Goal: Transaction & Acquisition: Purchase product/service

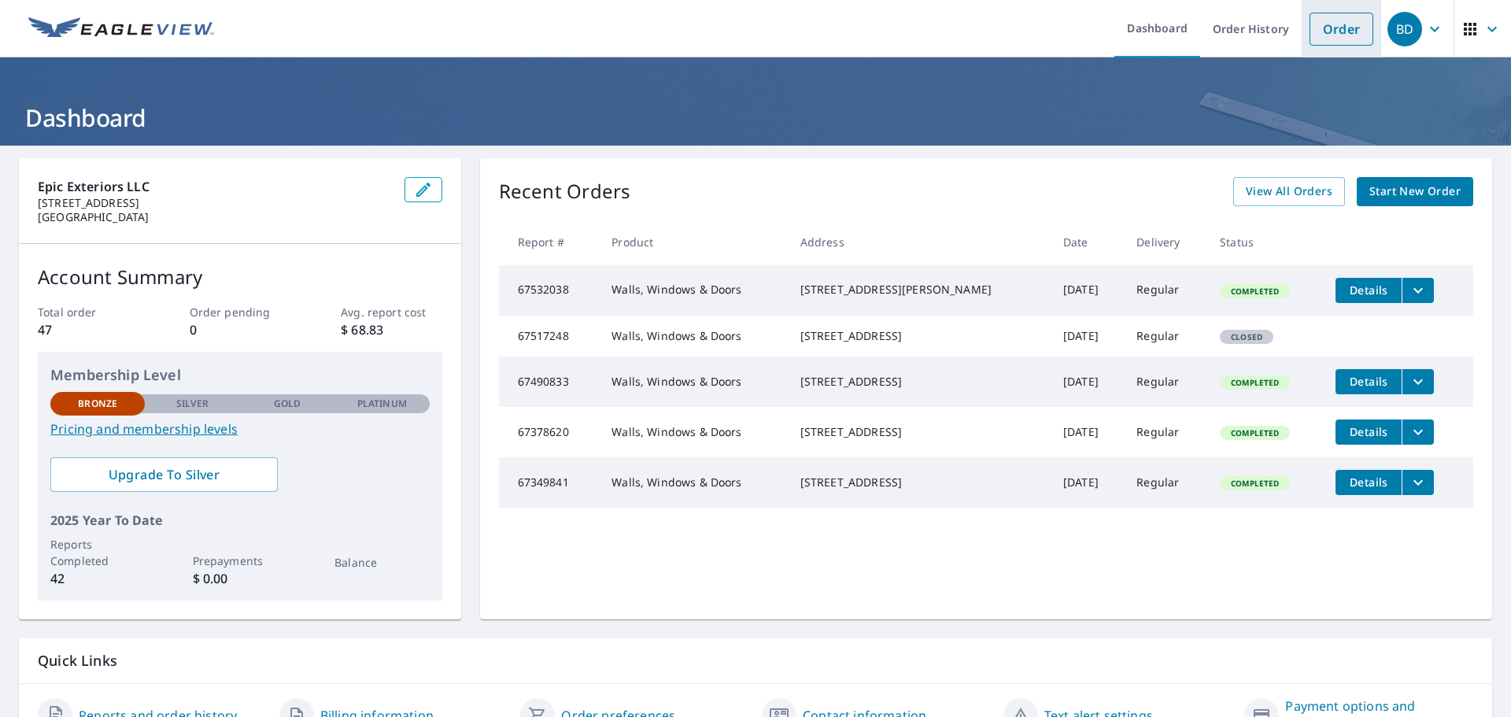
click at [1317, 25] on link "Order" at bounding box center [1342, 29] width 64 height 33
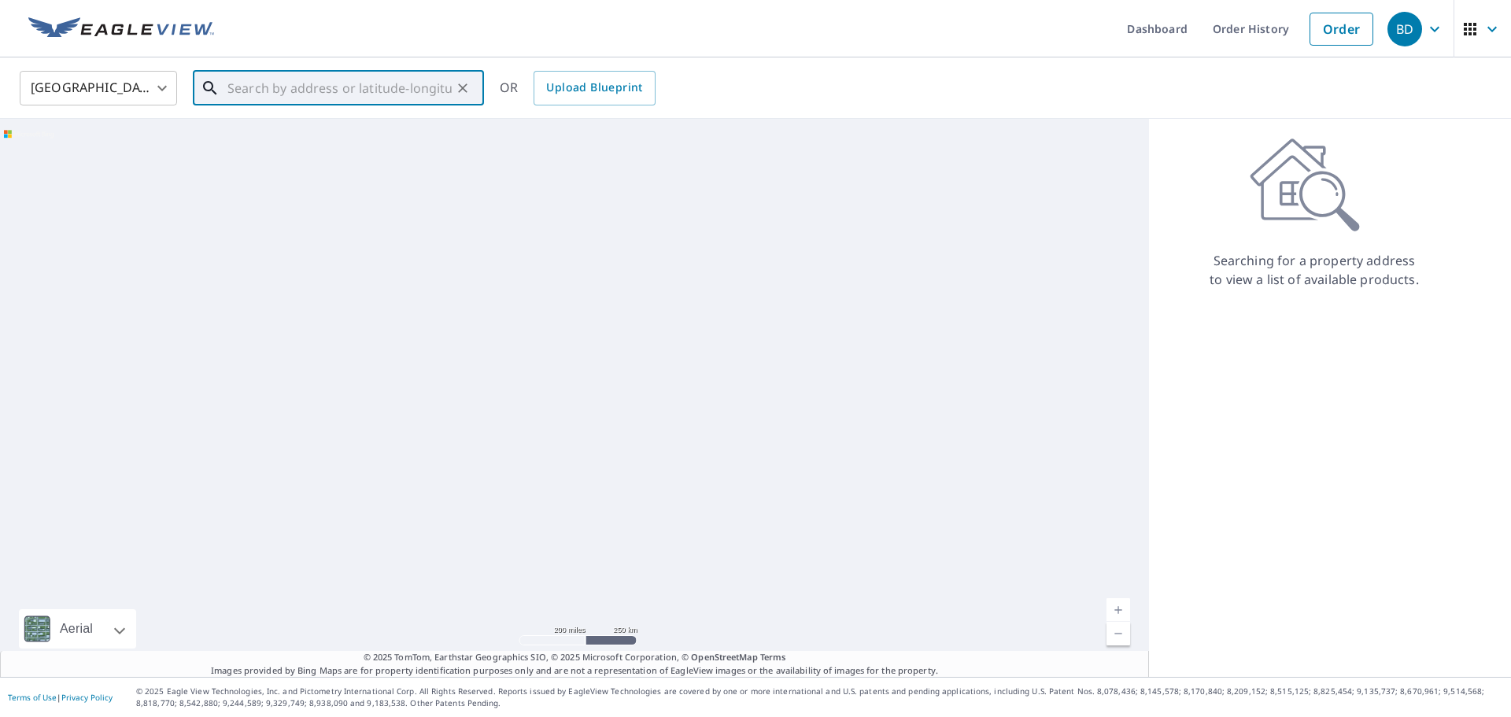
click at [275, 87] on input "text" at bounding box center [339, 88] width 224 height 44
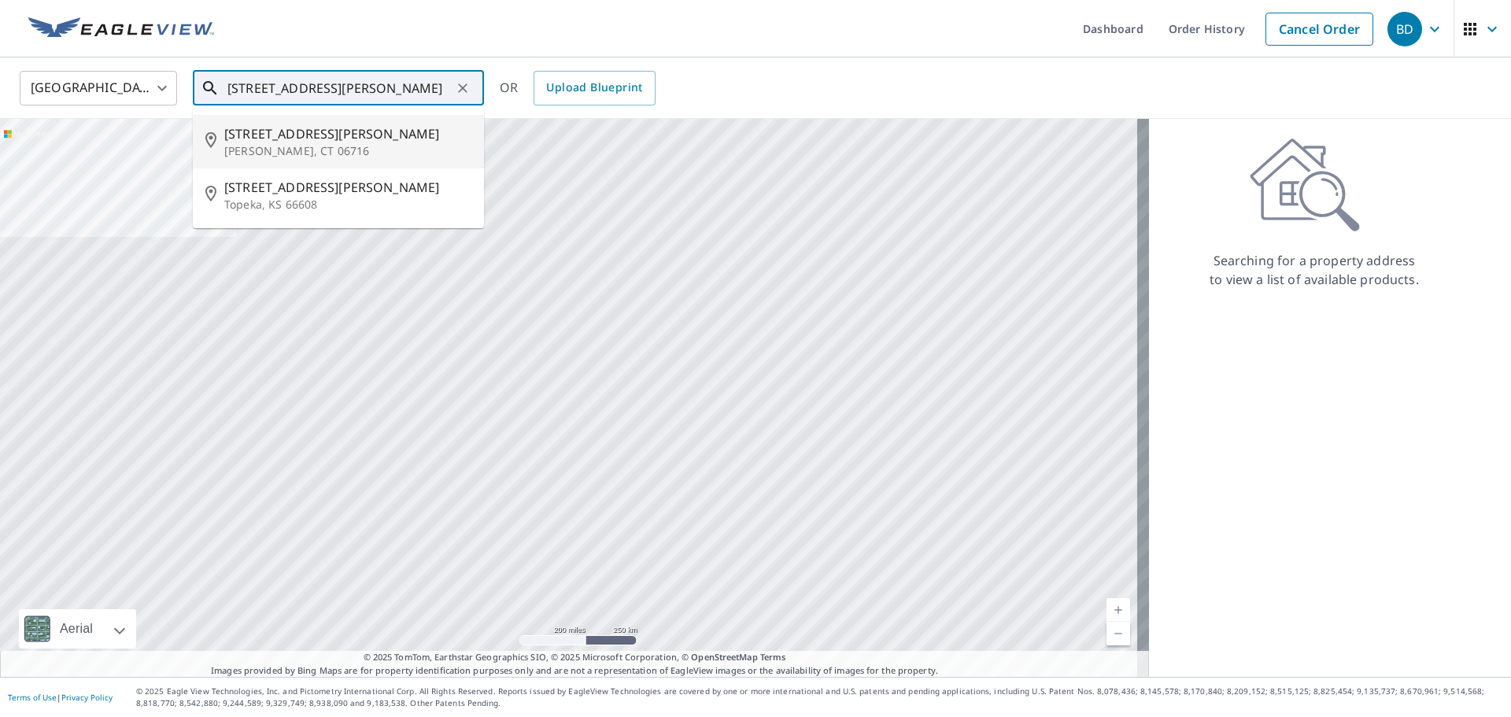
click at [273, 148] on p "[PERSON_NAME], CT 06716" at bounding box center [347, 151] width 247 height 16
type input "[STREET_ADDRESS][PERSON_NAME][PERSON_NAME]"
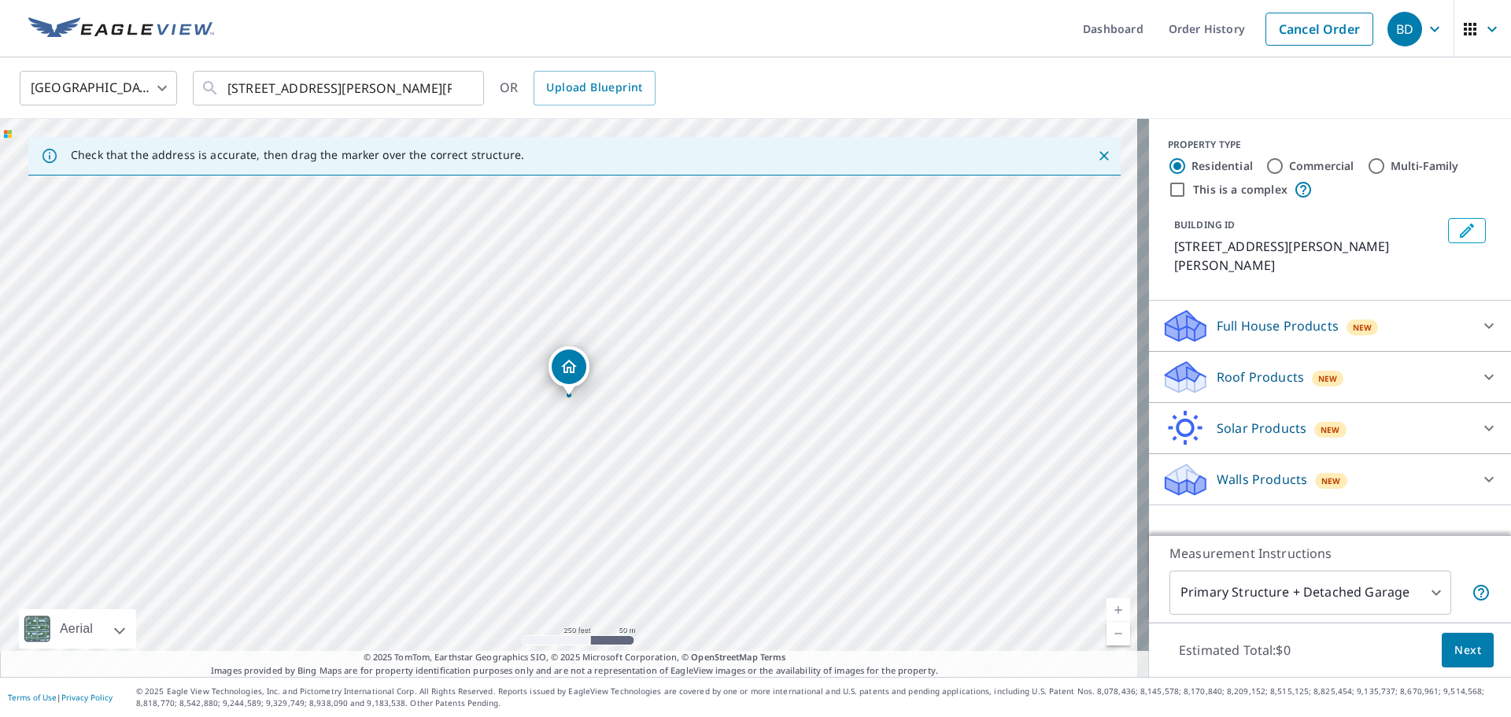
click at [1420, 588] on body "BD BD Dashboard Order History Cancel Order BD [GEOGRAPHIC_DATA] [GEOGRAPHIC_DAT…" at bounding box center [755, 358] width 1511 height 717
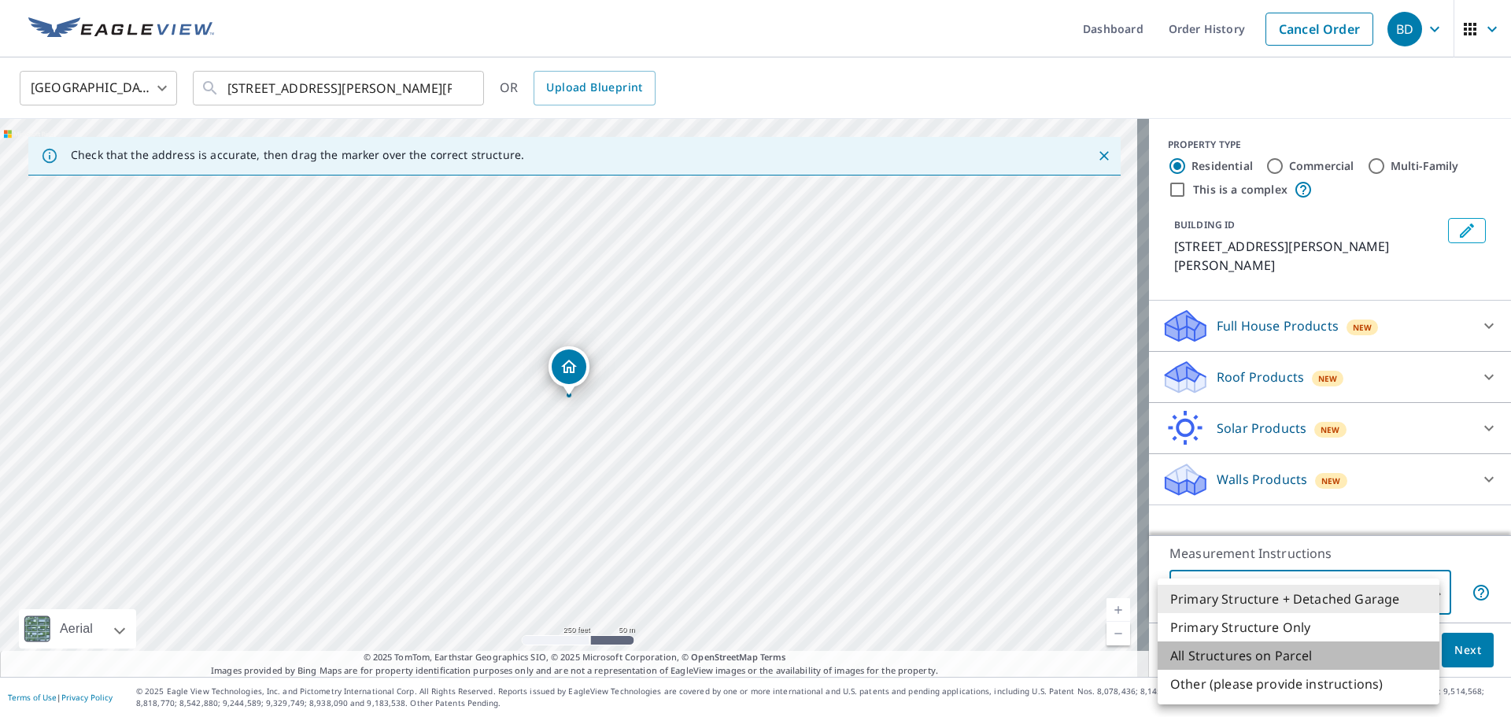
click at [1306, 660] on li "All Structures on Parcel" at bounding box center [1299, 655] width 282 height 28
type input "3"
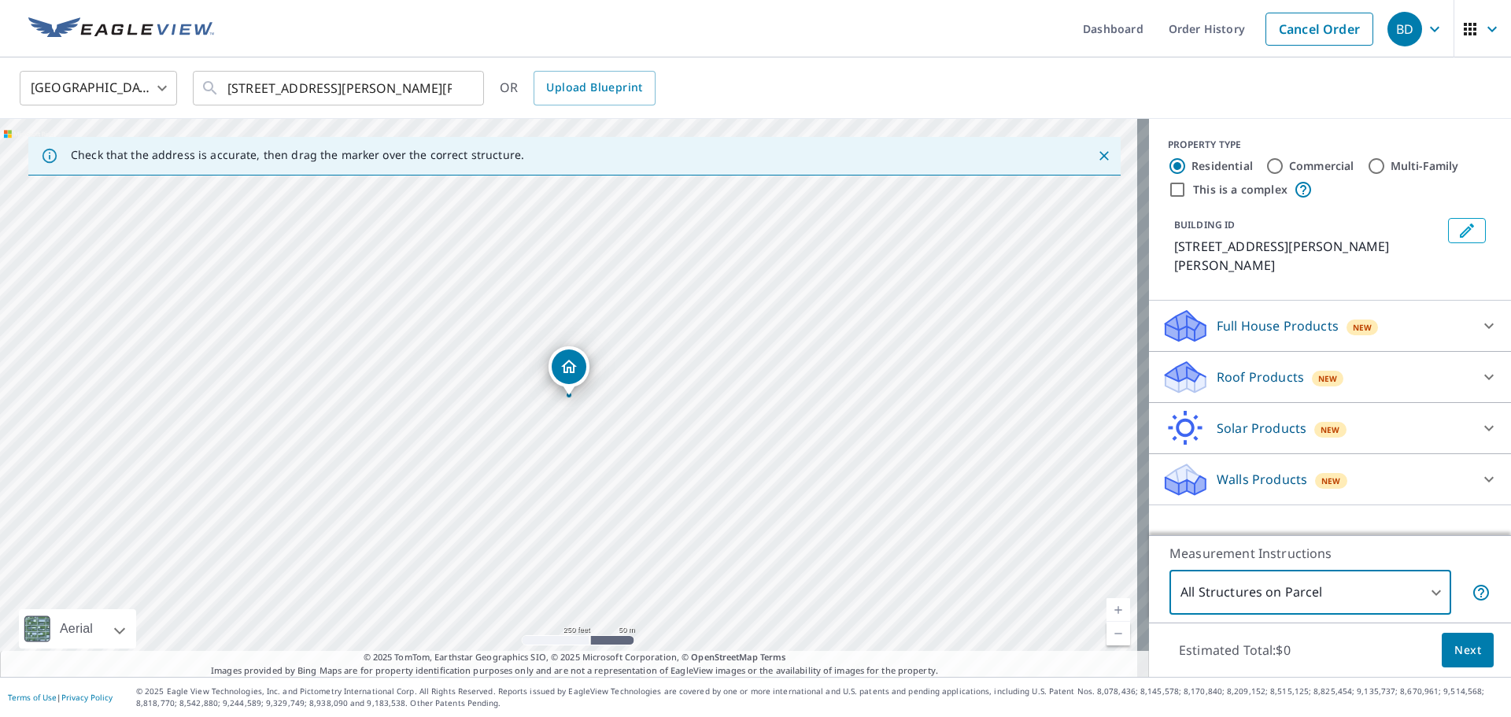
click at [1265, 161] on input "Commercial" at bounding box center [1274, 166] width 19 height 19
radio input "true"
type input "4"
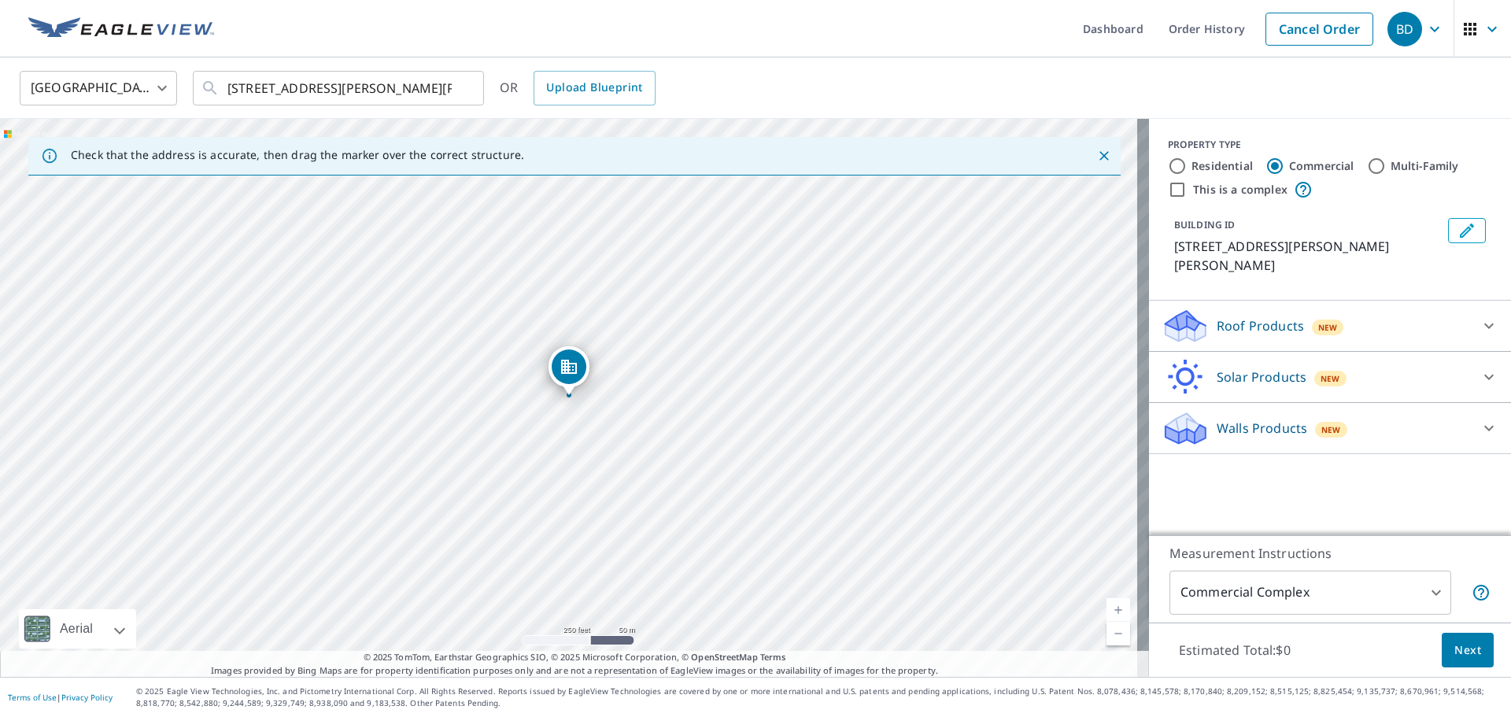
click at [1480, 316] on icon at bounding box center [1489, 325] width 19 height 19
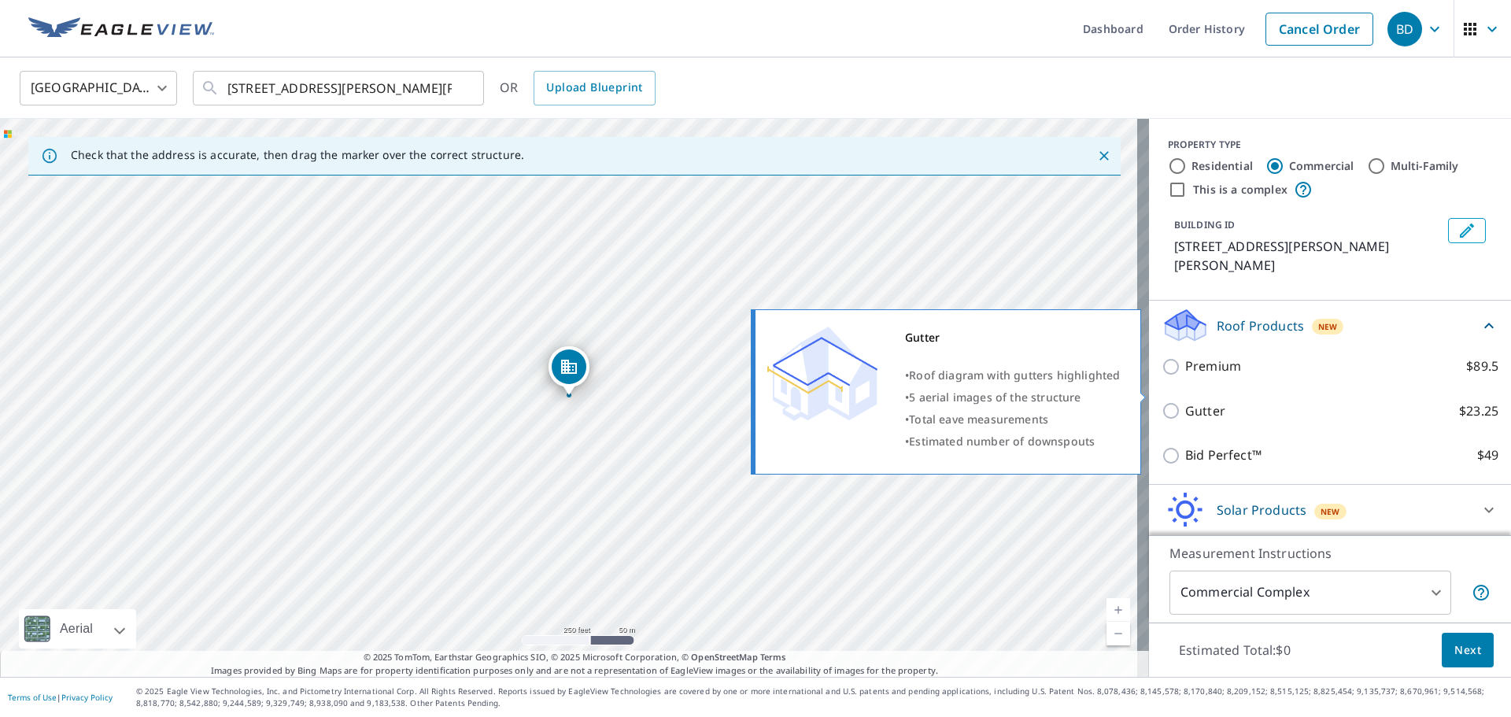
click at [1162, 401] on input "Gutter $23.25" at bounding box center [1174, 410] width 24 height 19
checkbox input "true"
type input "2"
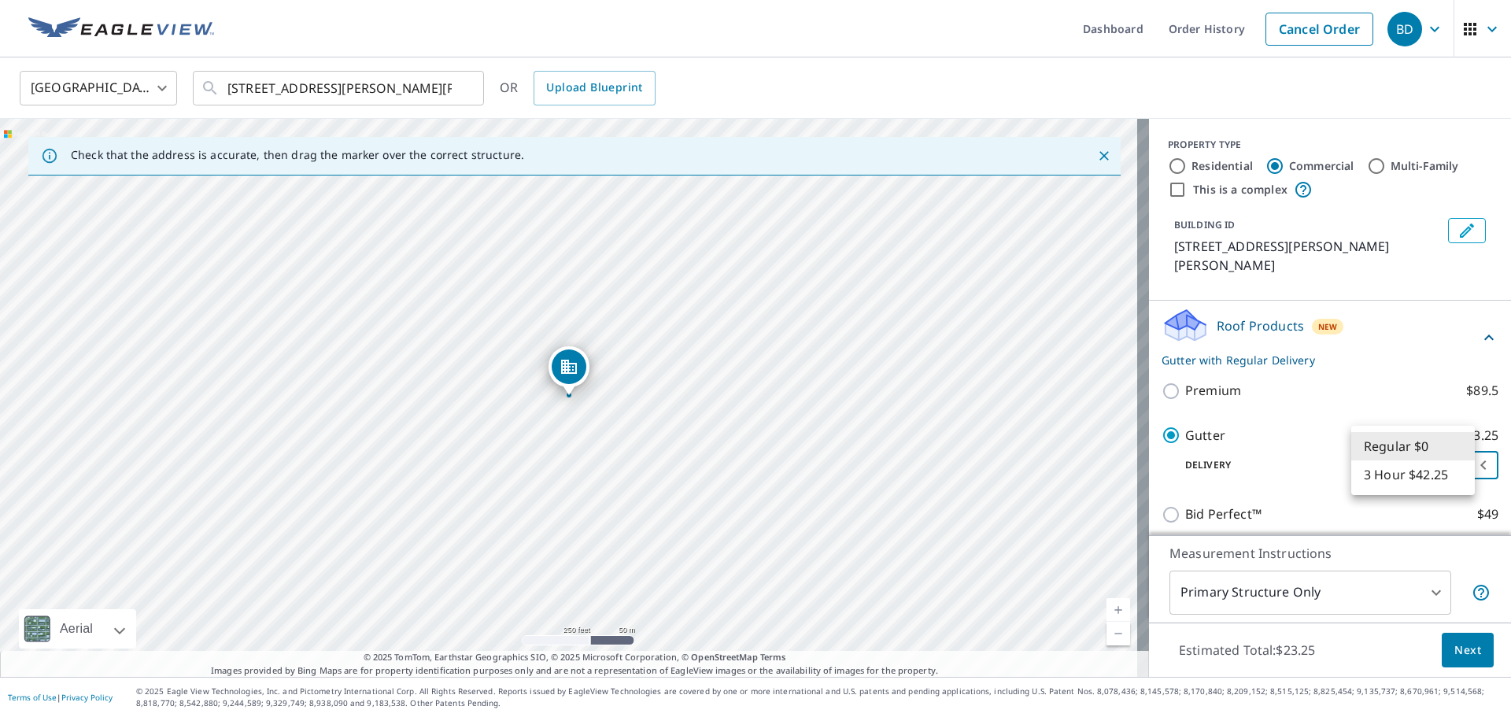
click at [1428, 450] on body "BD BD Dashboard Order History Cancel Order BD [GEOGRAPHIC_DATA] [GEOGRAPHIC_DAT…" at bounding box center [755, 358] width 1511 height 717
click at [1422, 441] on li "Regular $0" at bounding box center [1413, 446] width 124 height 28
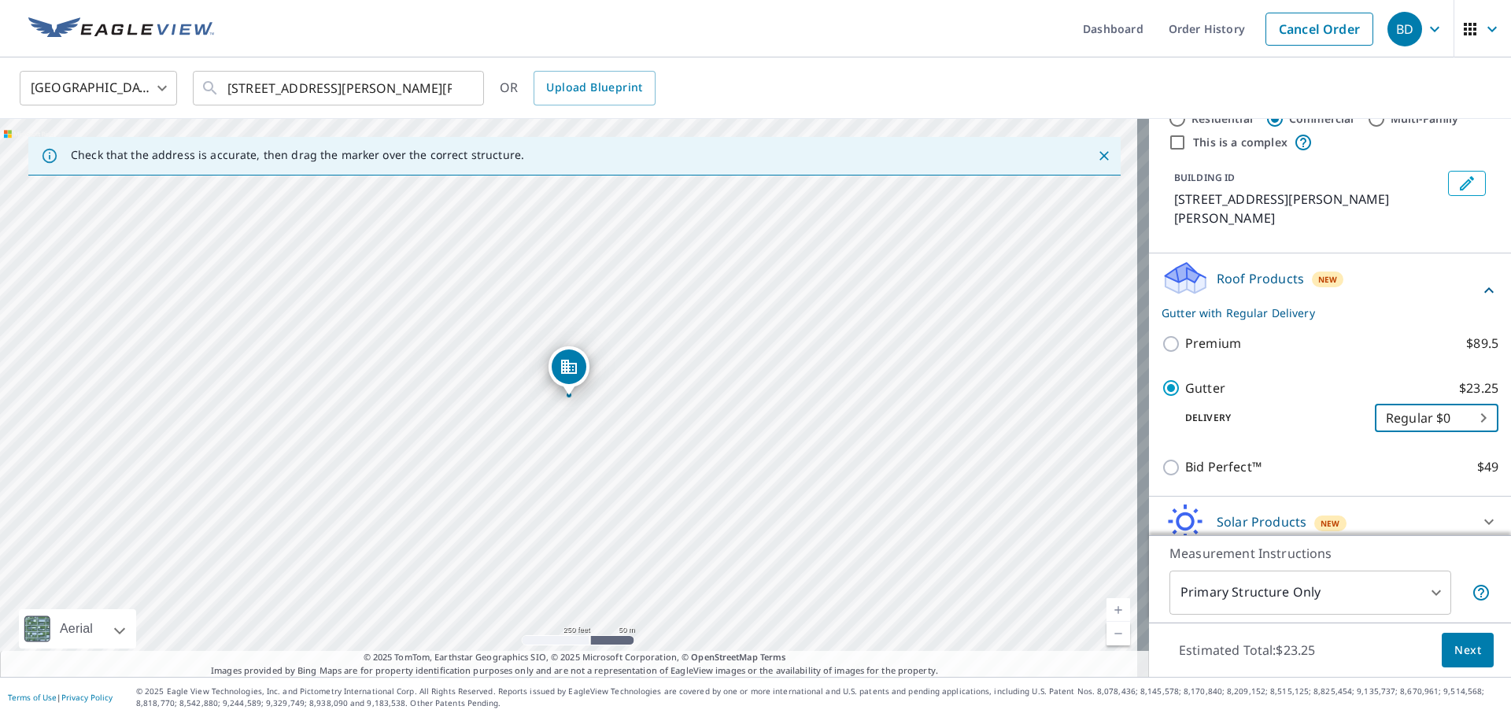
scroll to position [92, 0]
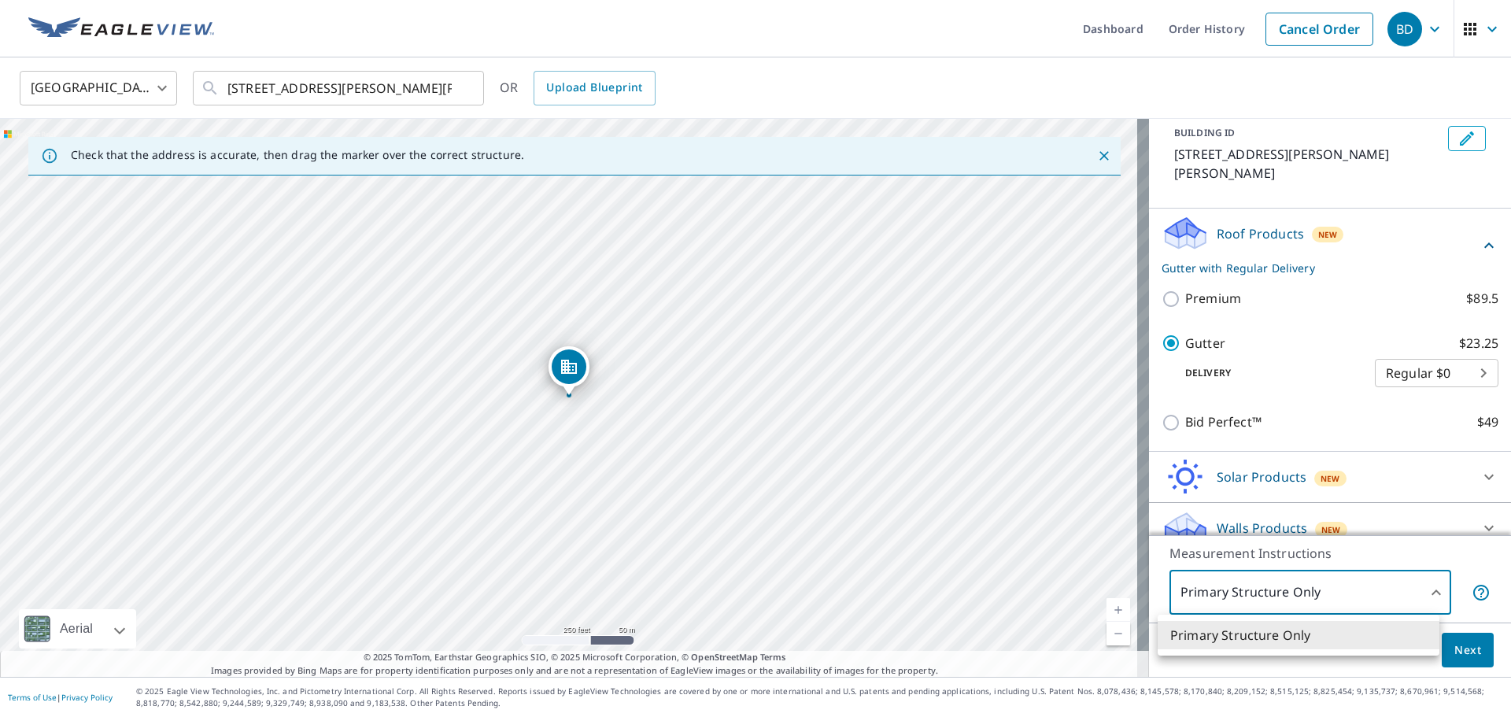
click at [1432, 586] on body "BD BD Dashboard Order History Cancel Order BD [GEOGRAPHIC_DATA] [GEOGRAPHIC_DAT…" at bounding box center [755, 358] width 1511 height 717
click at [1339, 632] on li "Primary Structure Only" at bounding box center [1299, 635] width 282 height 28
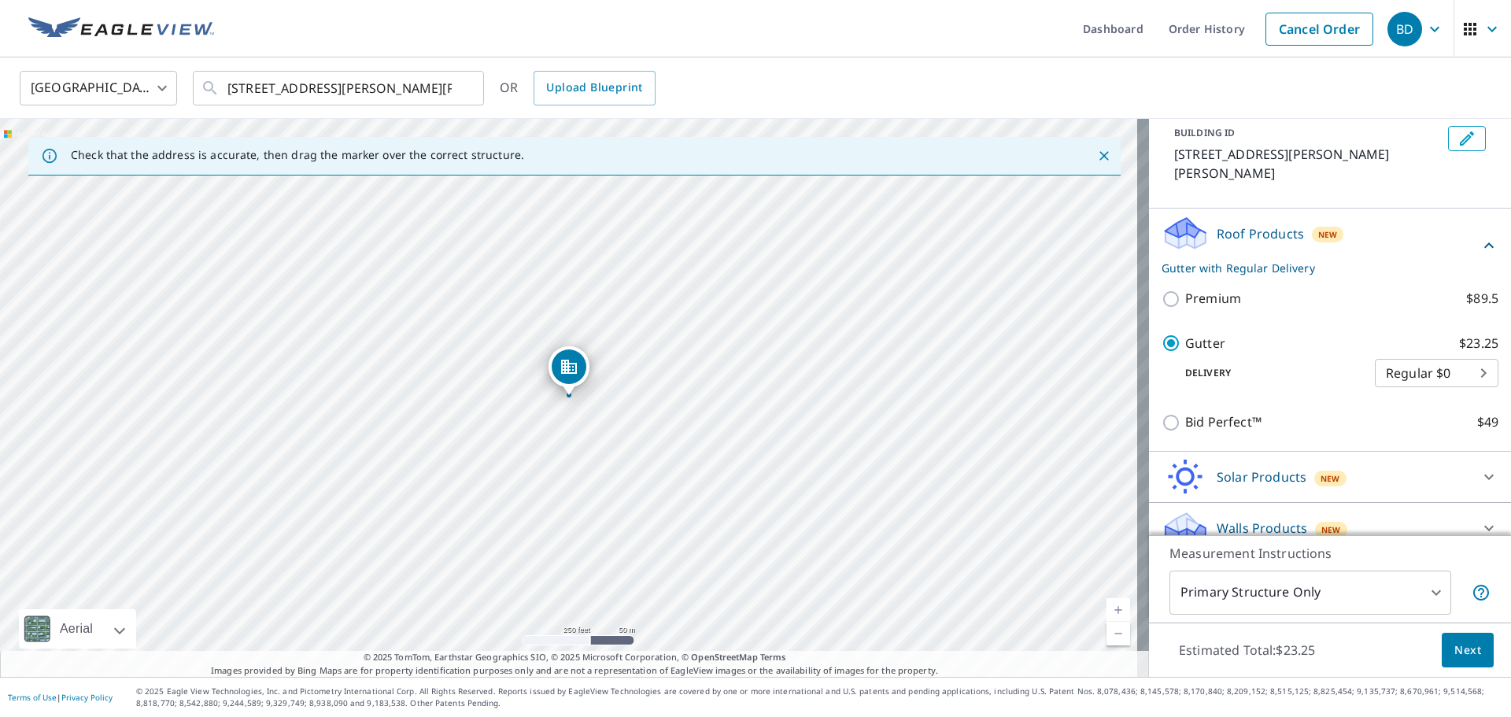
click at [1454, 550] on p "Measurement Instructions" at bounding box center [1329, 553] width 321 height 19
click at [1425, 591] on body "BD BD Dashboard Order History Cancel Order BD [GEOGRAPHIC_DATA] [GEOGRAPHIC_DAT…" at bounding box center [755, 358] width 1511 height 717
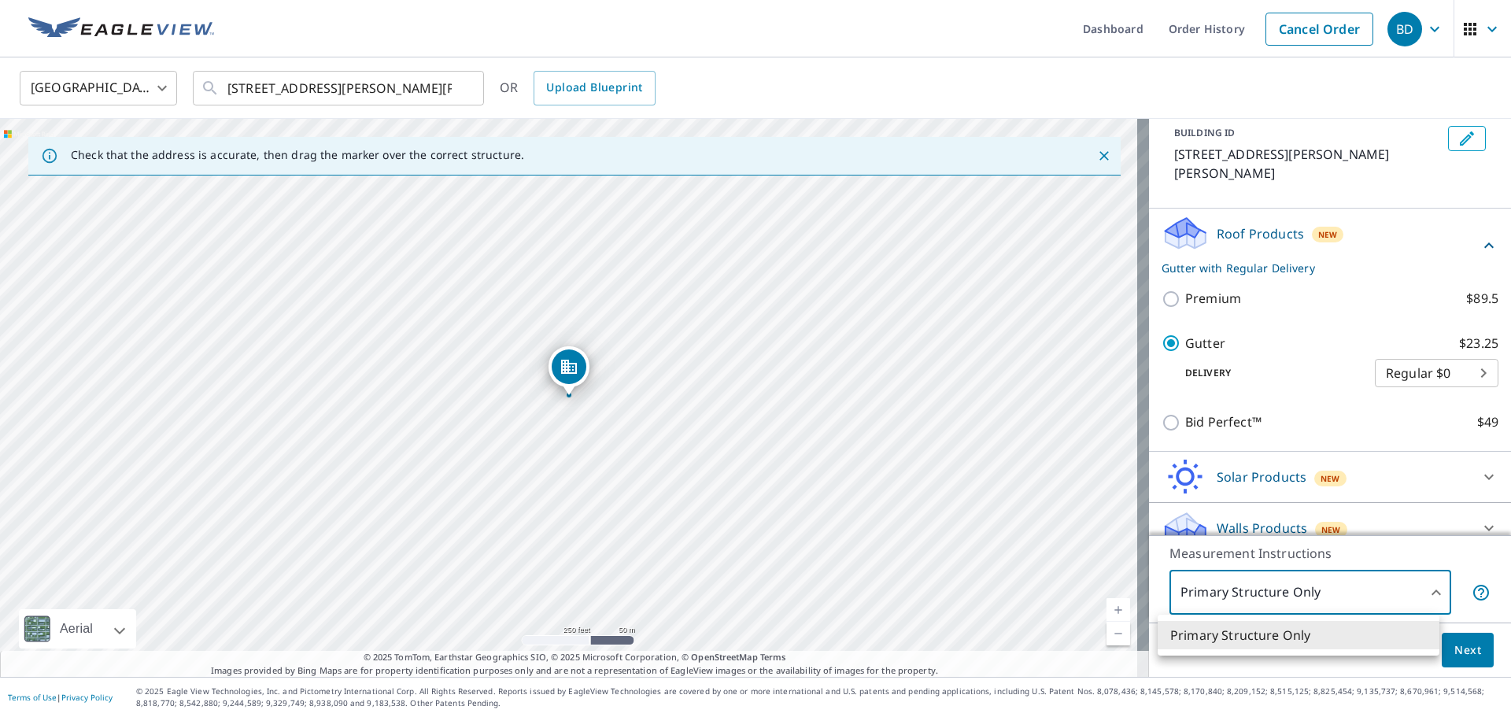
click at [1430, 552] on div at bounding box center [755, 358] width 1511 height 717
click at [1428, 588] on body "BD BD Dashboard Order History Cancel Order BD [GEOGRAPHIC_DATA] [GEOGRAPHIC_DAT…" at bounding box center [755, 358] width 1511 height 717
click at [1314, 654] on ul "Primary Structure Only" at bounding box center [1299, 635] width 282 height 41
click at [1468, 570] on div at bounding box center [755, 358] width 1511 height 717
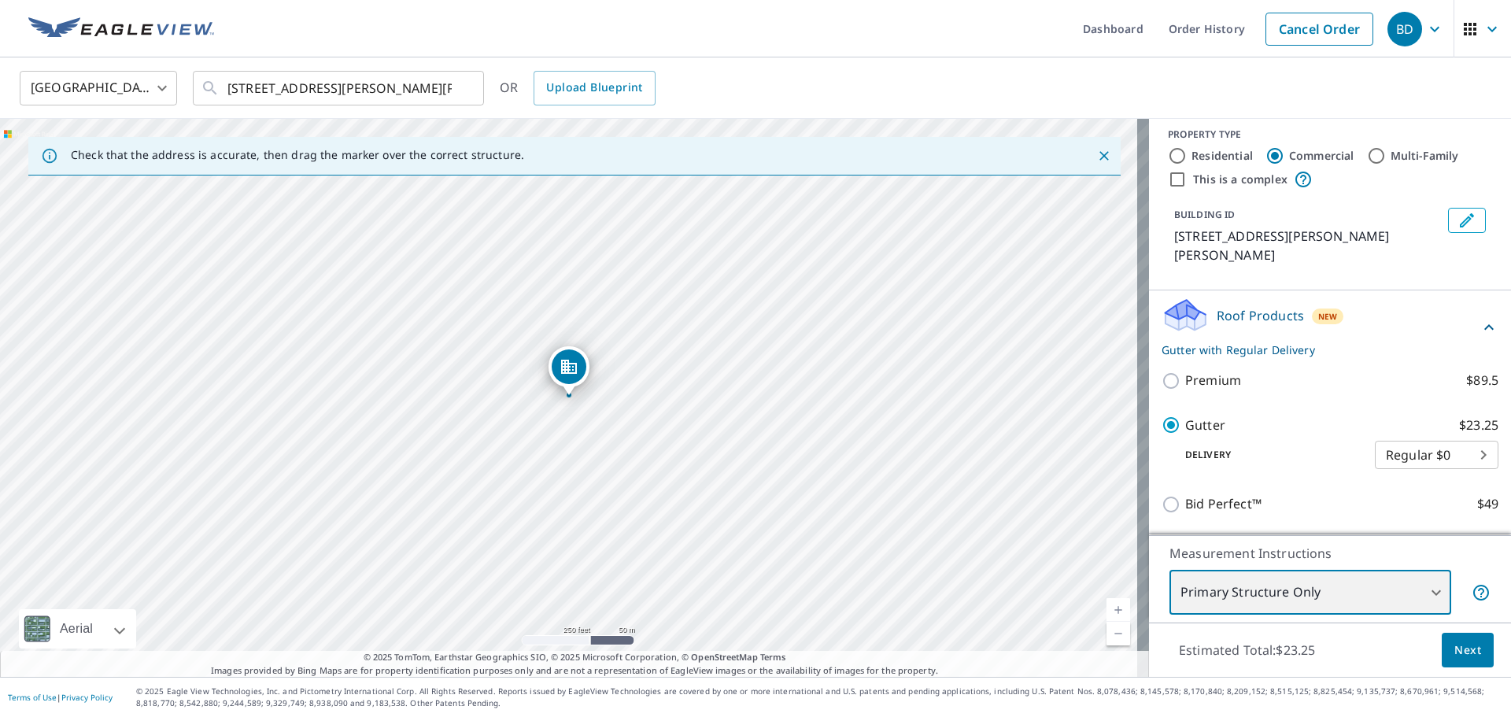
scroll to position [0, 0]
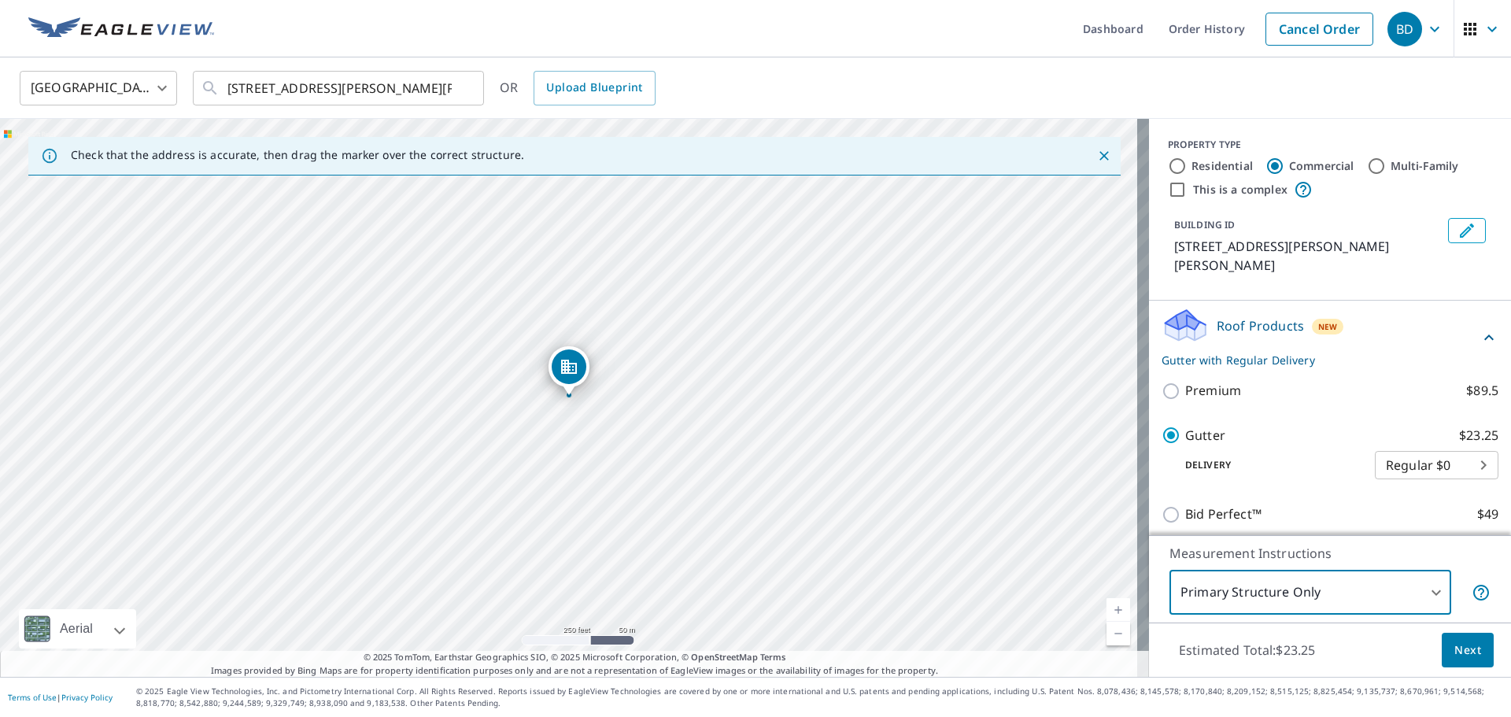
click at [1168, 190] on input "This is a complex" at bounding box center [1177, 189] width 19 height 19
checkbox input "true"
type input "4"
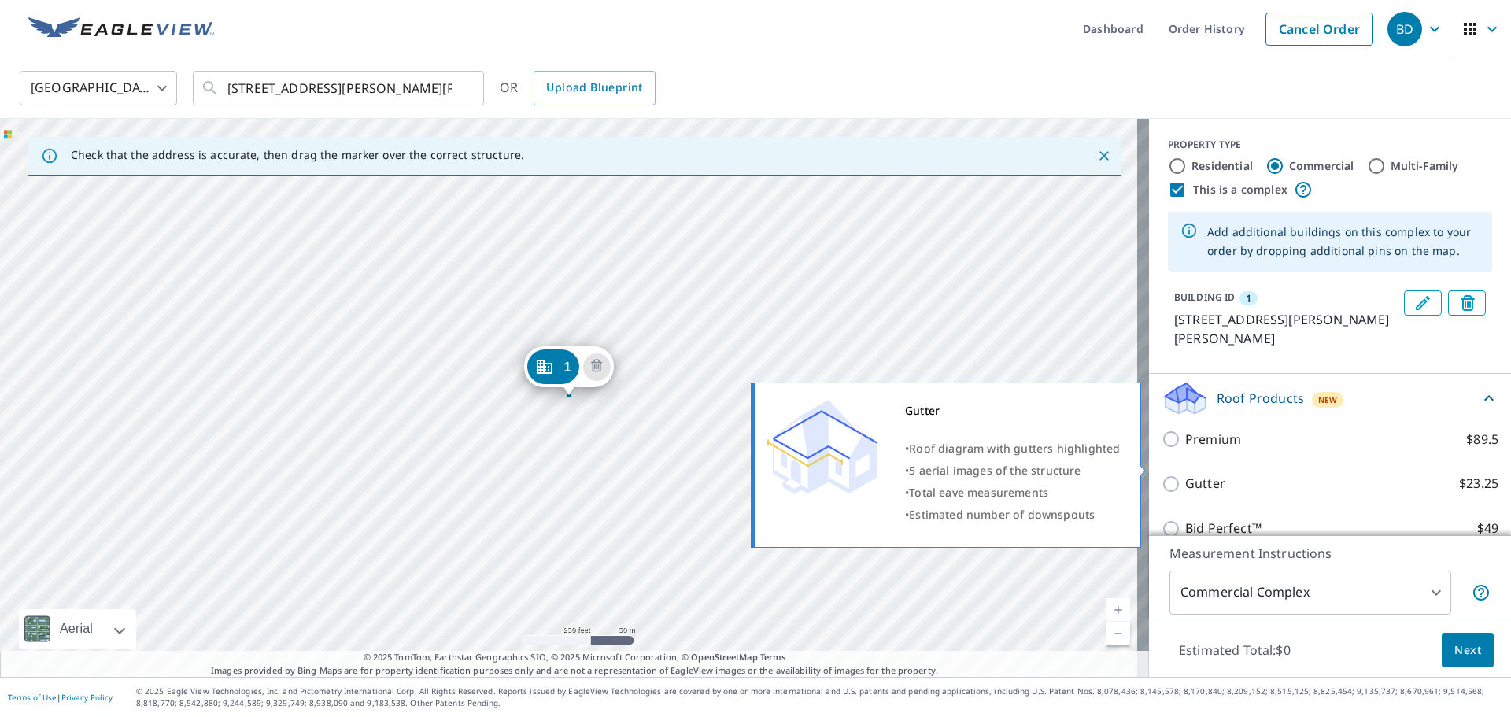
click at [1162, 475] on input "Gutter $23.25" at bounding box center [1174, 484] width 24 height 19
checkbox input "true"
type input "2"
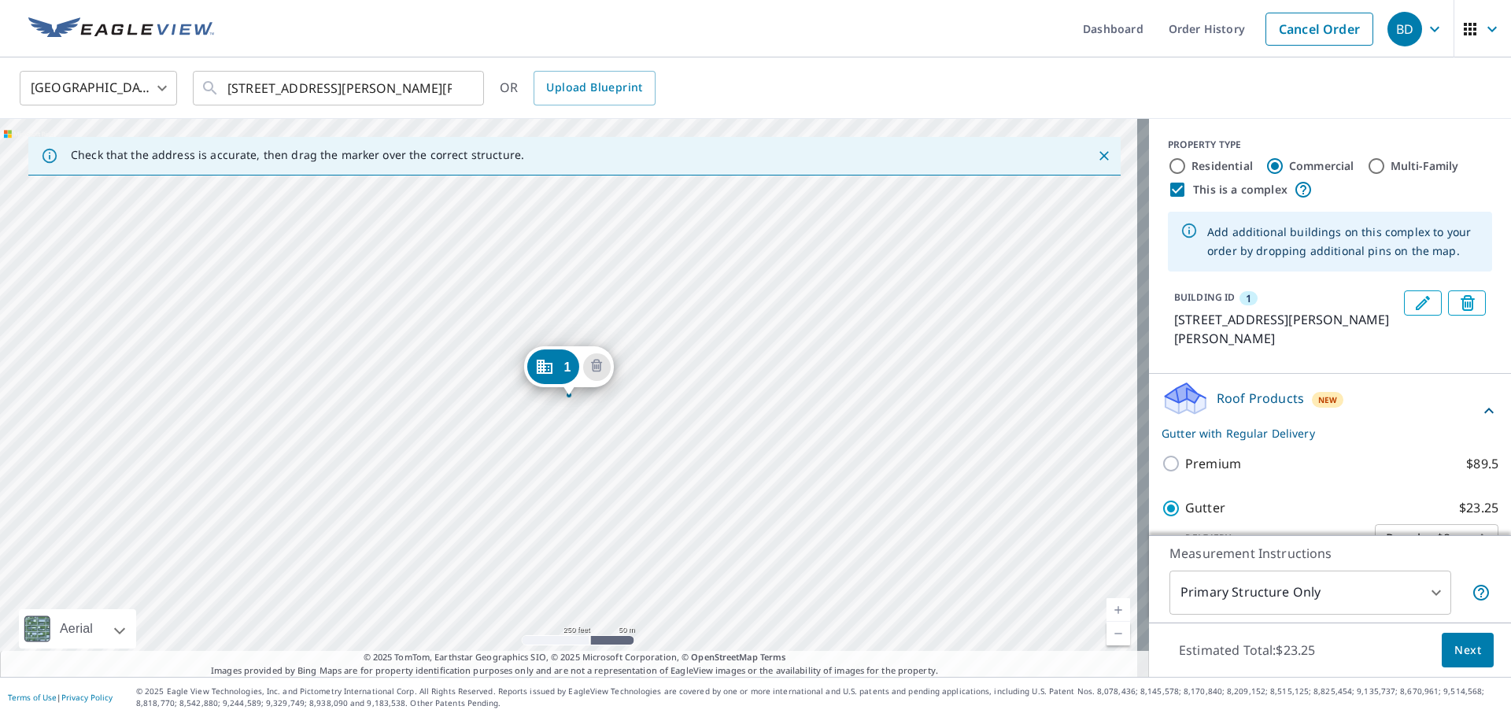
click at [512, 347] on div "[STREET_ADDRESS][PERSON_NAME][PERSON_NAME]" at bounding box center [574, 398] width 1149 height 558
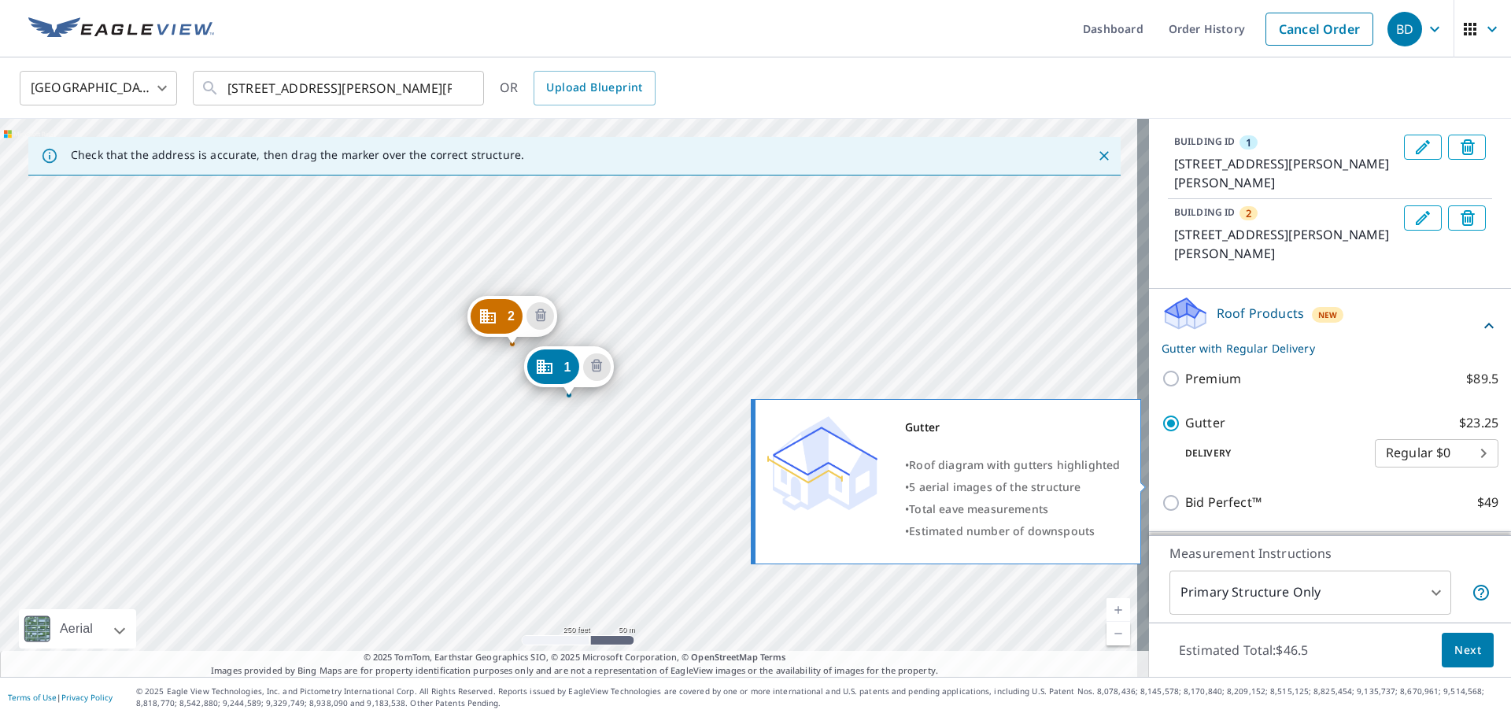
scroll to position [157, 0]
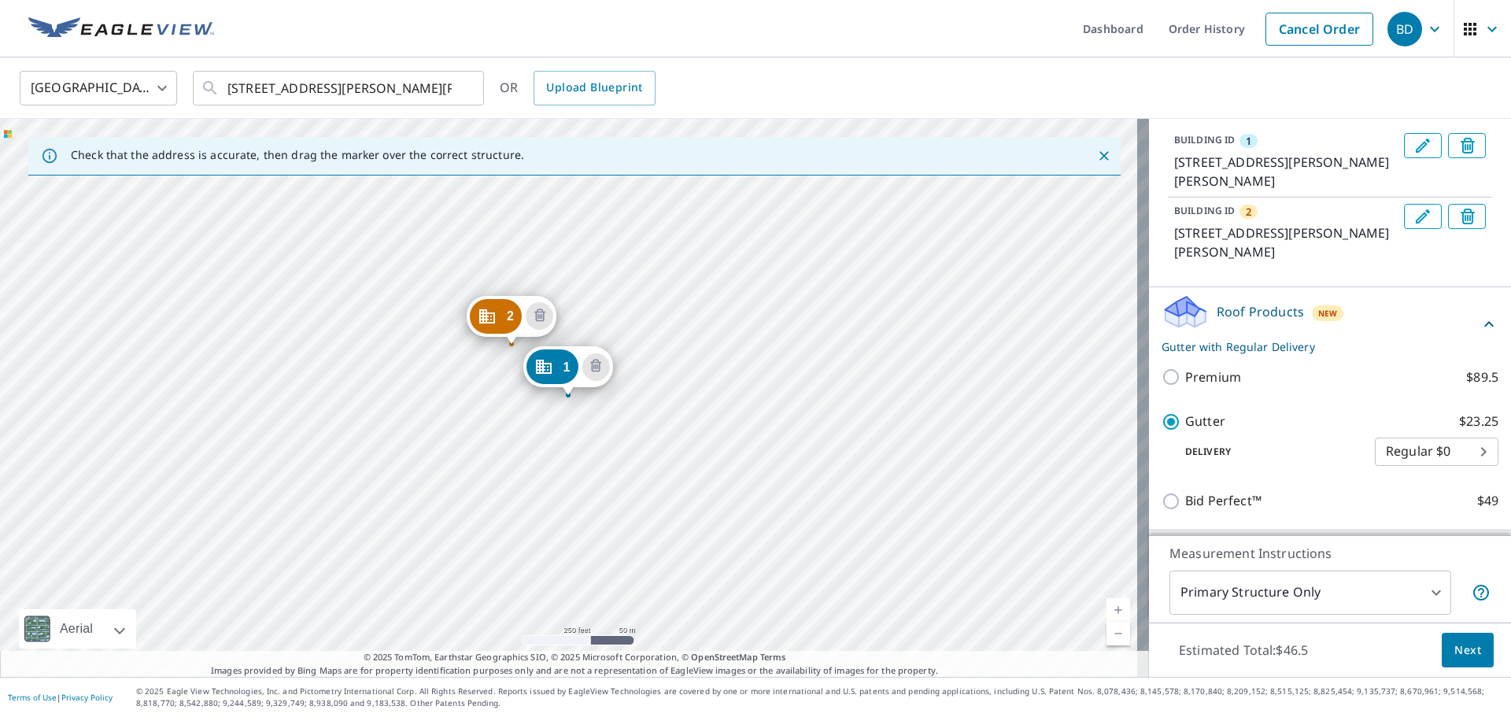
click at [654, 375] on div "2 [STREET_ADDRESS][PERSON_NAME][PERSON_NAME] 1 [STREET_ADDRESS][PERSON_NAME][PE…" at bounding box center [574, 398] width 1149 height 558
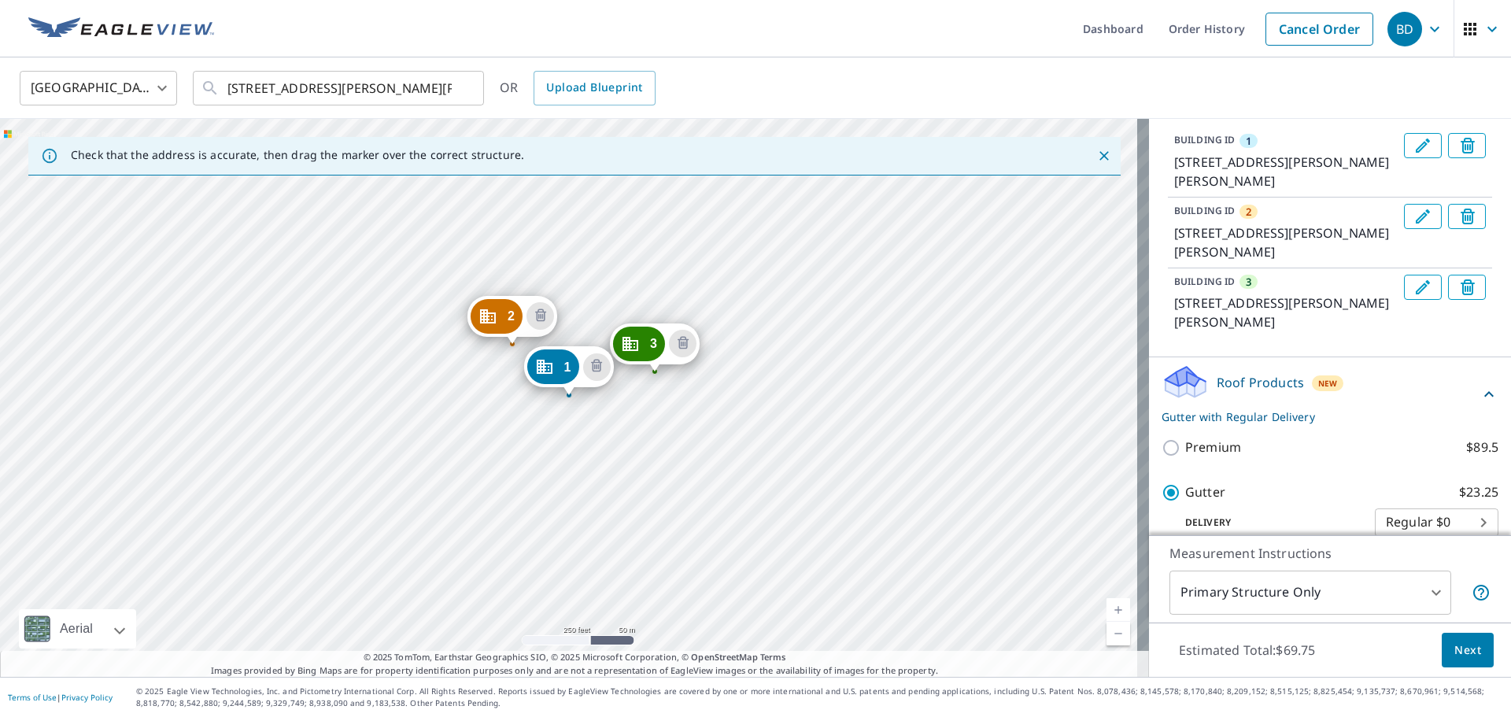
click at [695, 366] on div "[STREET_ADDRESS][PERSON_NAME][PERSON_NAME]" at bounding box center [655, 347] width 90 height 49
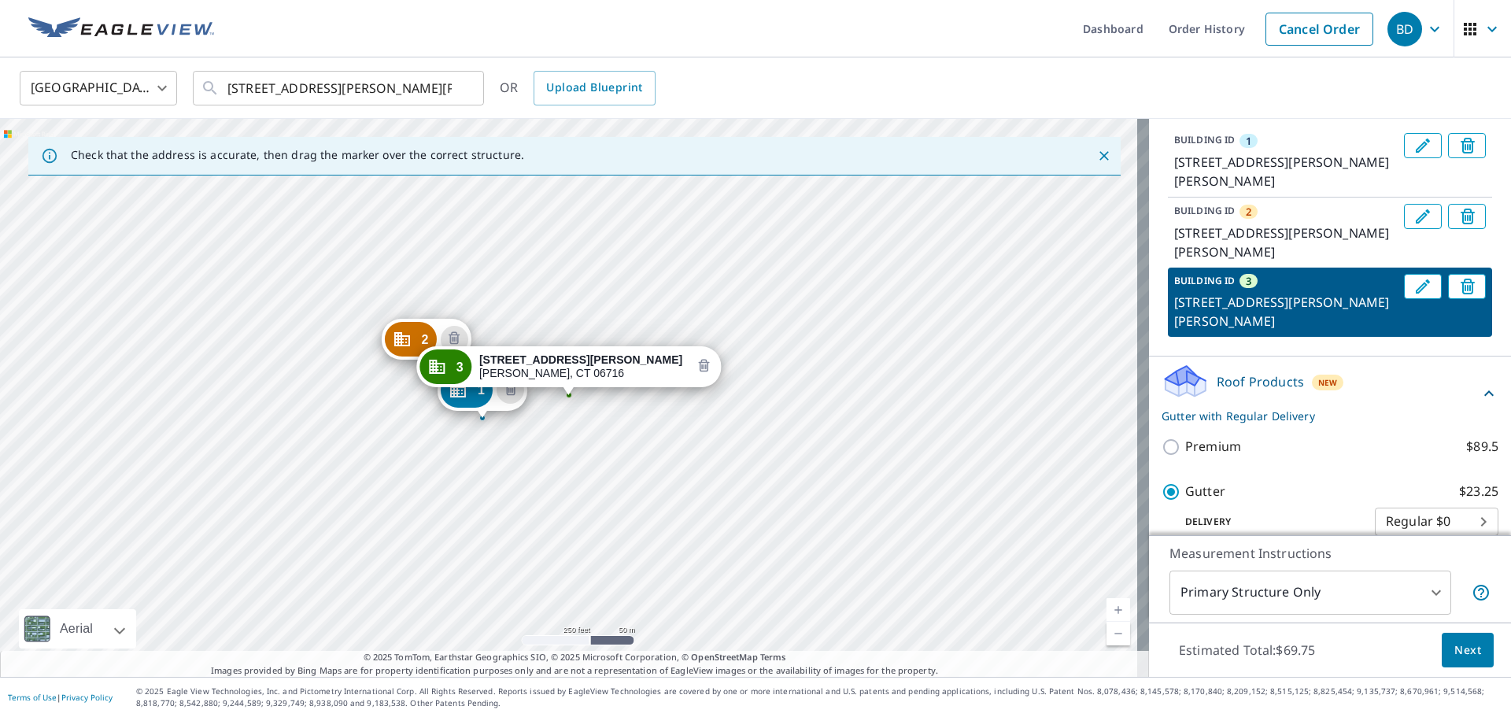
click at [695, 364] on icon "Delete building 3" at bounding box center [704, 366] width 19 height 19
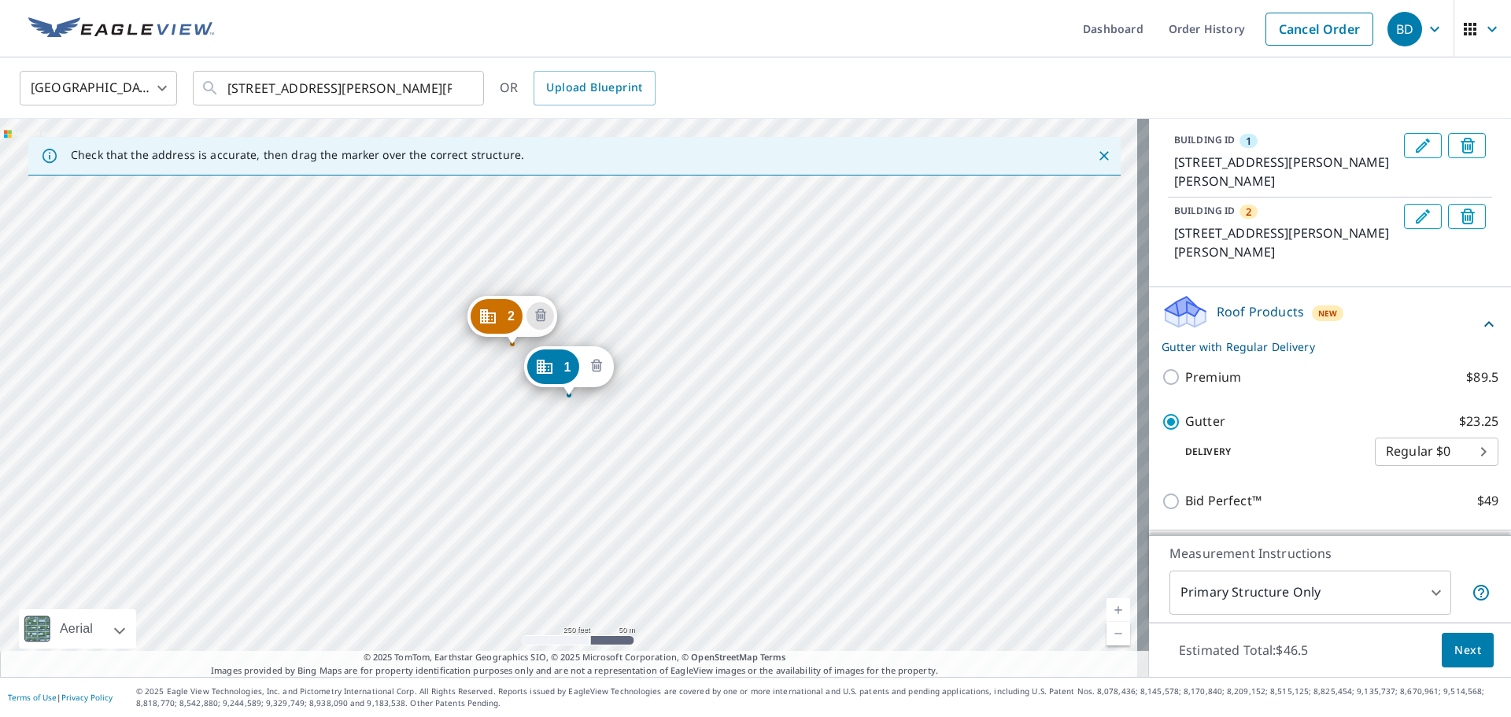
click at [597, 368] on icon "Delete building 1" at bounding box center [596, 366] width 5 height 5
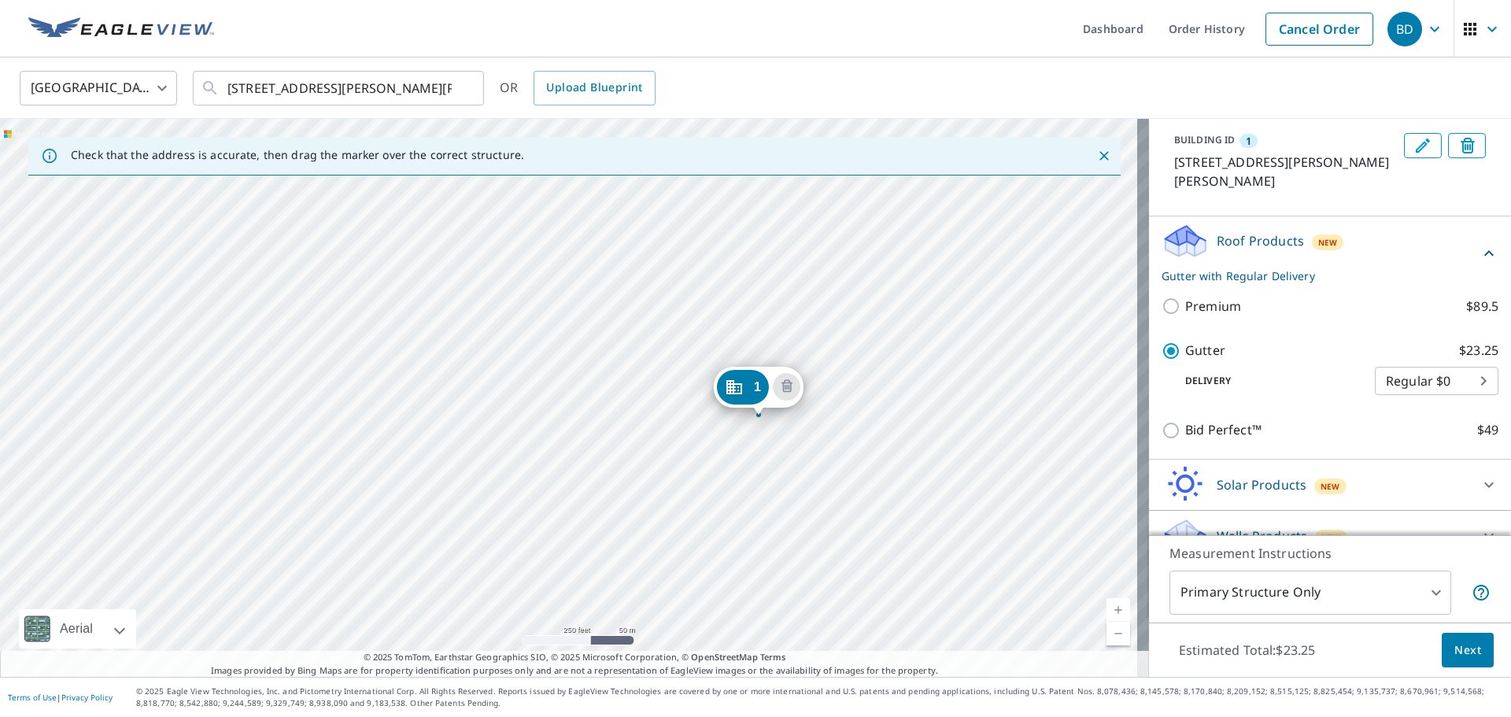
drag, startPoint x: 581, startPoint y: 379, endPoint x: 770, endPoint y: 399, distance: 190.7
click at [541, 395] on div "[STREET_ADDRESS][PERSON_NAME][PERSON_NAME]" at bounding box center [574, 398] width 1149 height 558
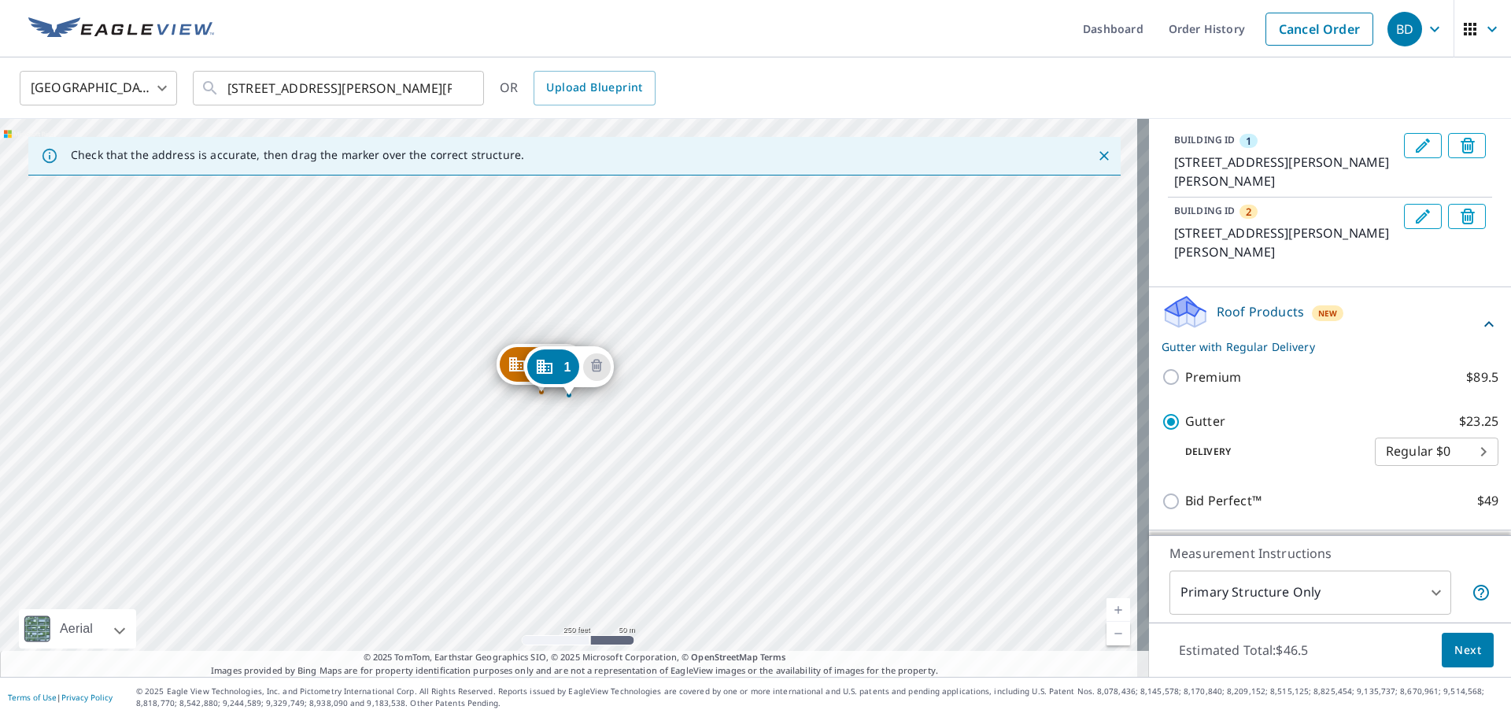
click at [522, 406] on div "2 [STREET_ADDRESS][PERSON_NAME][PERSON_NAME] 1 [STREET_ADDRESS][PERSON_NAME][PE…" at bounding box center [574, 398] width 1149 height 558
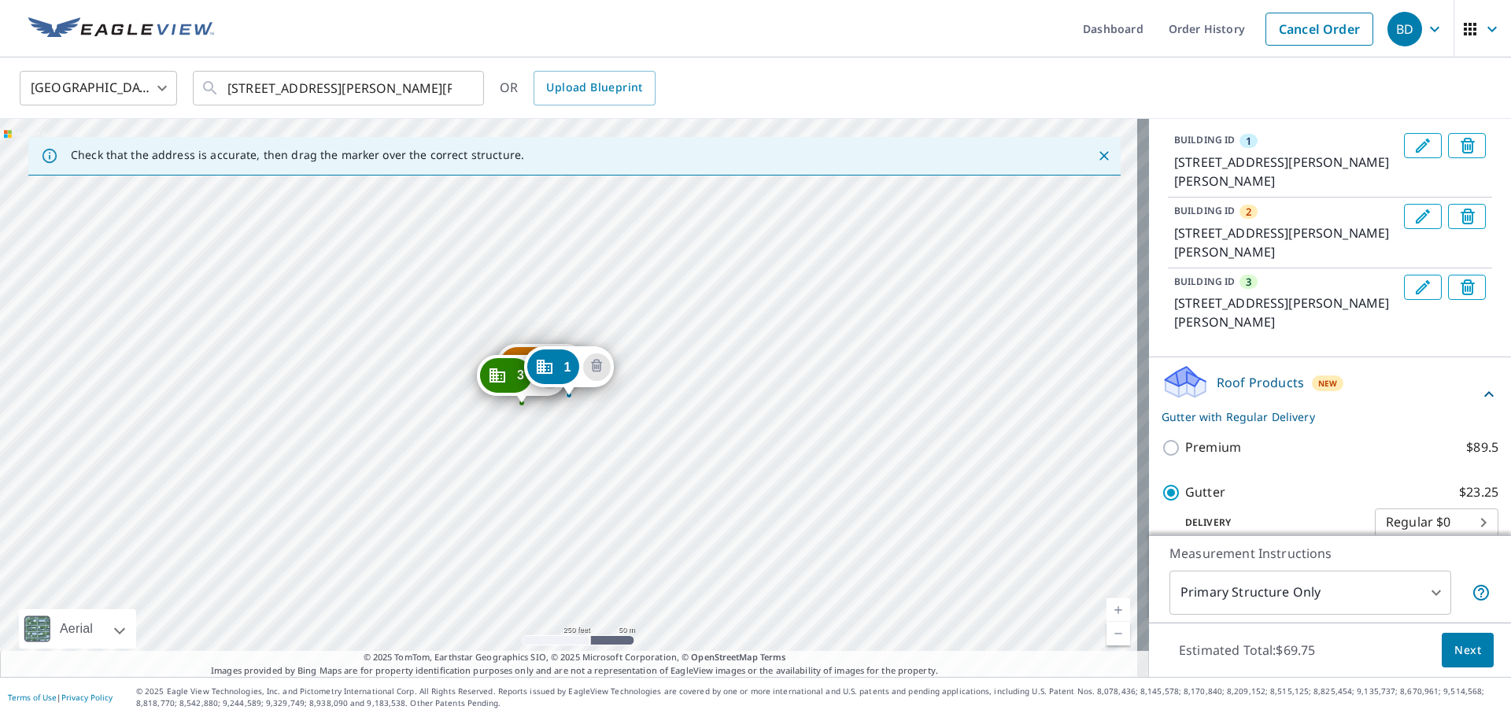
click at [462, 416] on div "2 [STREET_ADDRESS][PERSON_NAME][PERSON_NAME] 3 [STREET_ADDRESS][PERSON_NAME][PE…" at bounding box center [574, 398] width 1149 height 558
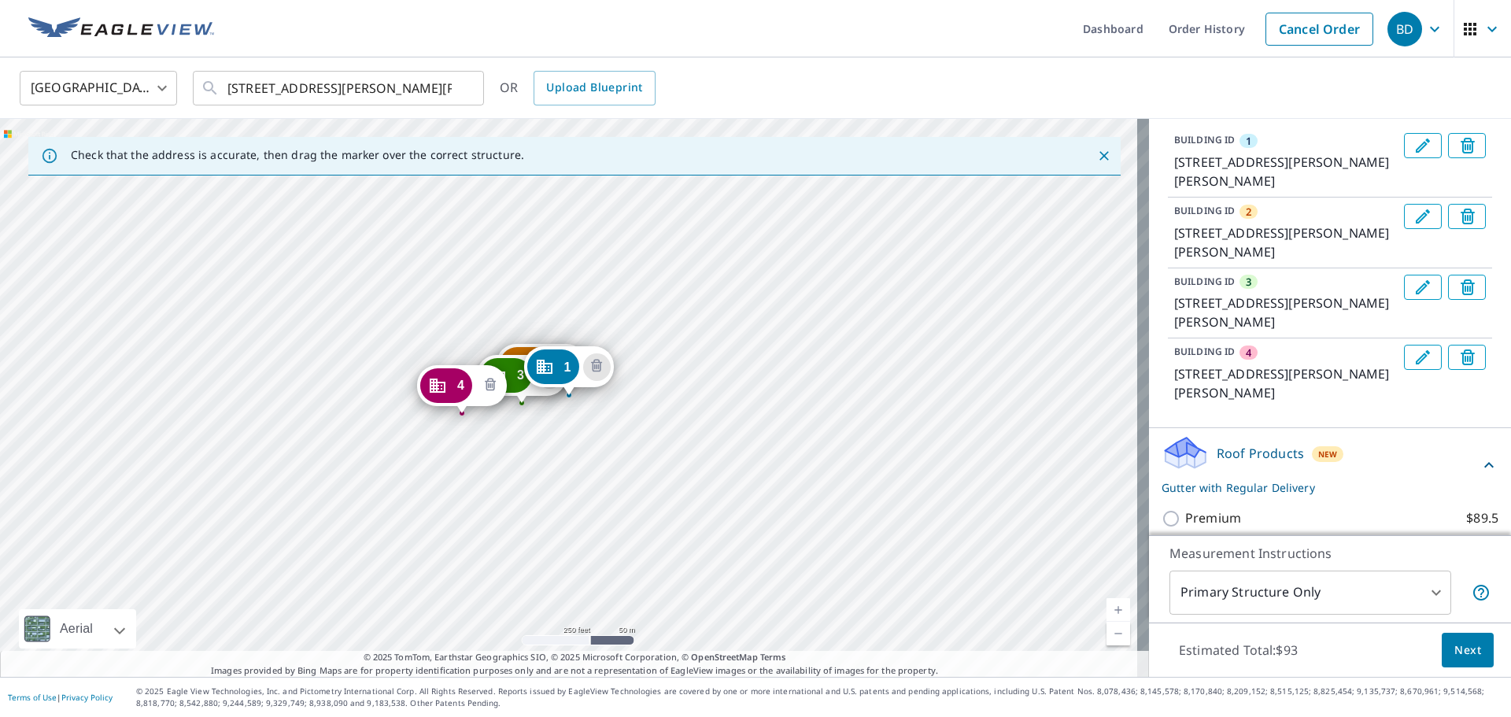
click at [488, 383] on icon "Delete building 4" at bounding box center [489, 384] width 5 height 5
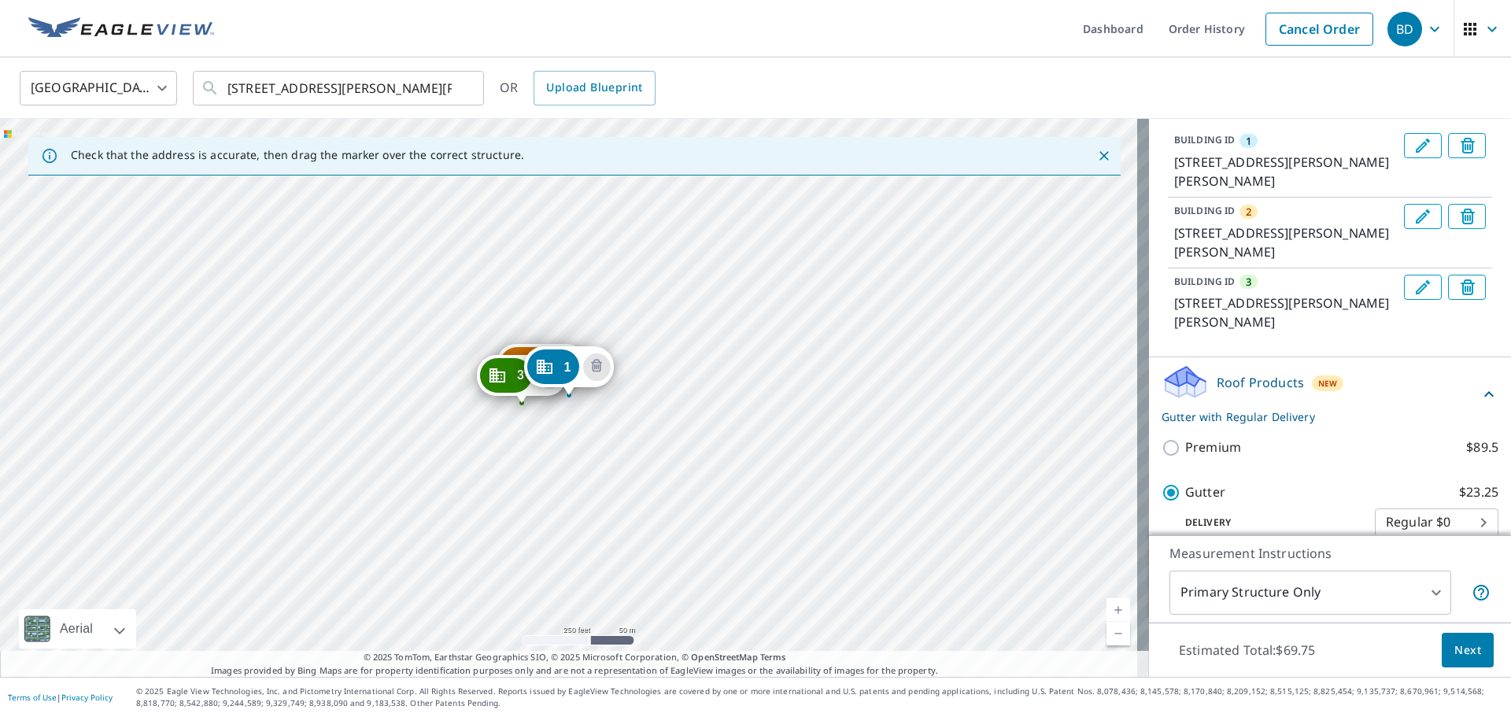
click at [450, 393] on div "2 [STREET_ADDRESS][PERSON_NAME][PERSON_NAME] 3 [STREET_ADDRESS][PERSON_NAME][PE…" at bounding box center [574, 398] width 1149 height 558
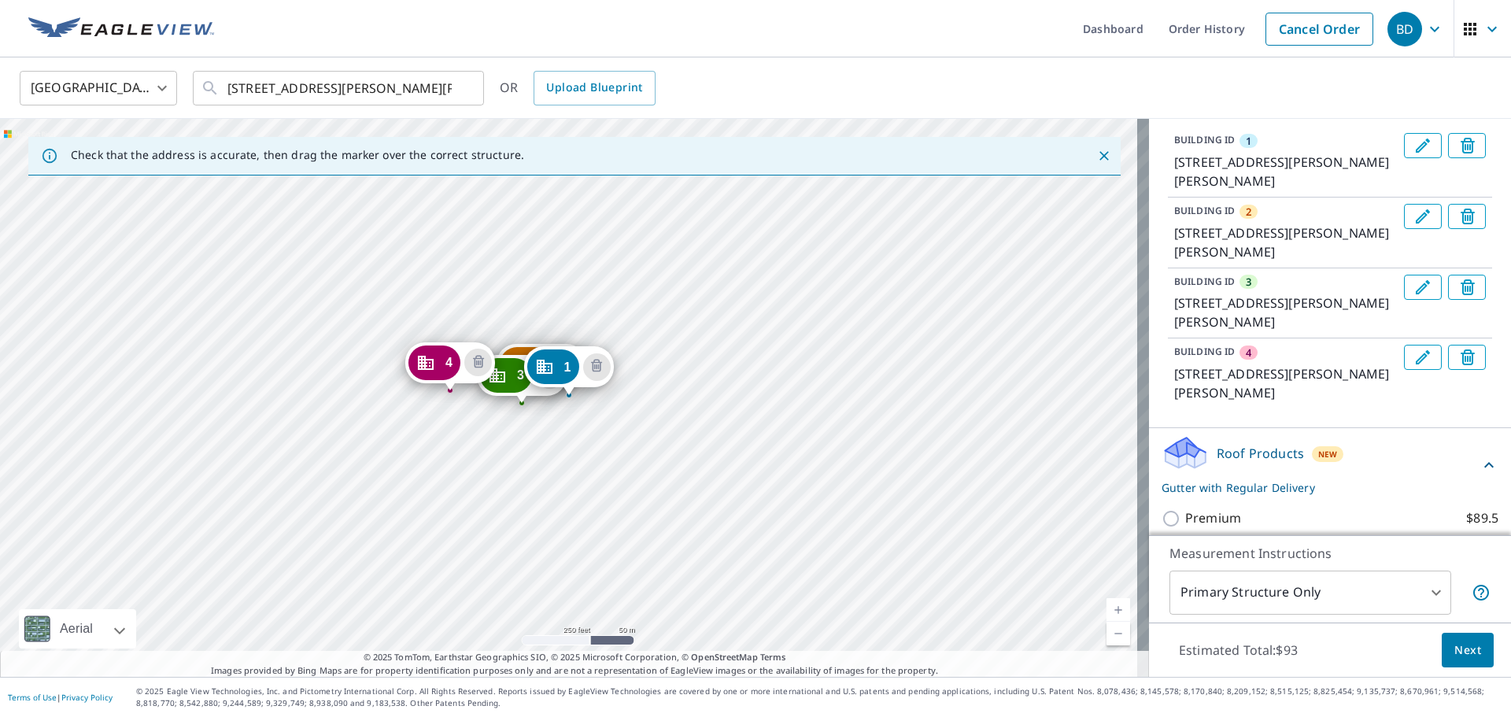
click at [462, 415] on div "2 [STREET_ADDRESS][PERSON_NAME][PERSON_NAME] 3 [STREET_ADDRESS][PERSON_NAME][PE…" at bounding box center [574, 398] width 1149 height 558
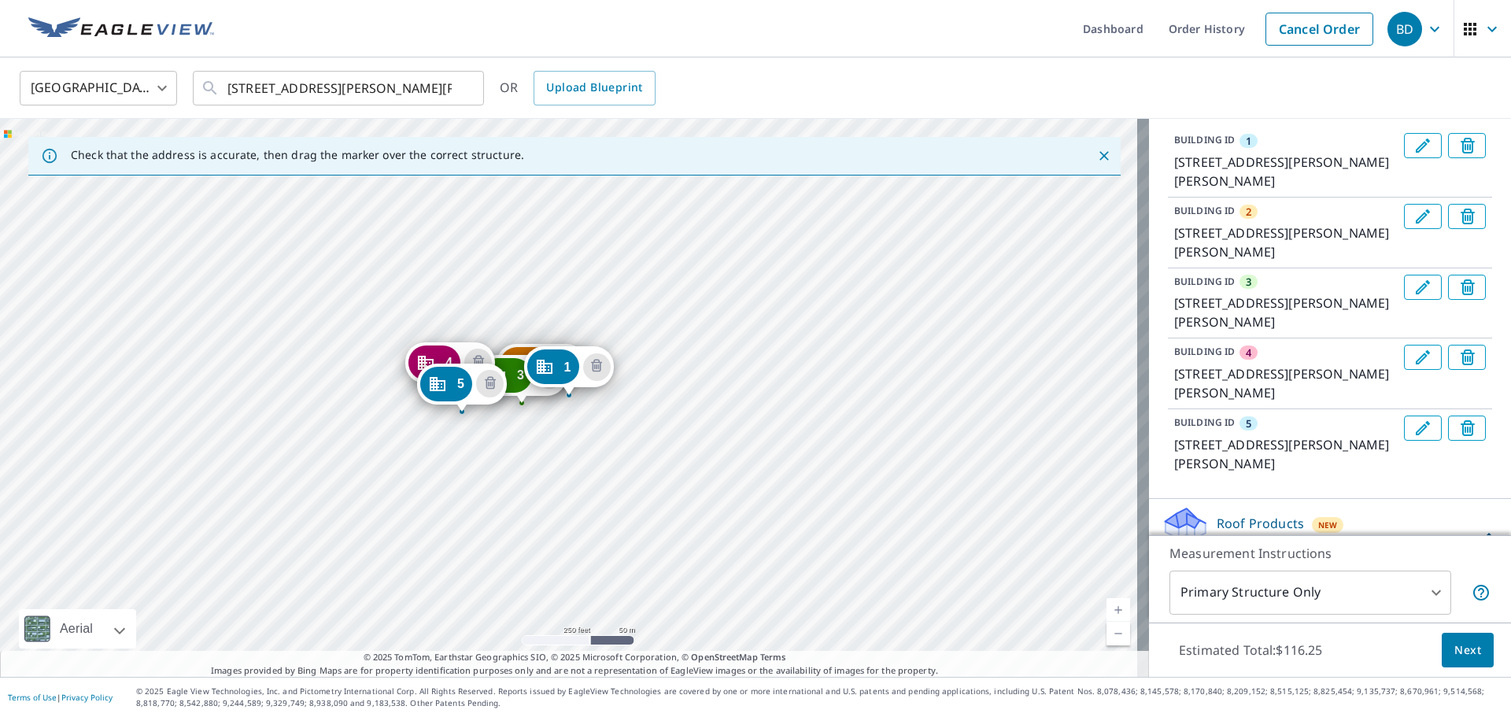
click at [433, 422] on div "2 [STREET_ADDRESS][PERSON_NAME][PERSON_NAME] 3 [STREET_ADDRESS][PERSON_NAME][PE…" at bounding box center [574, 398] width 1149 height 558
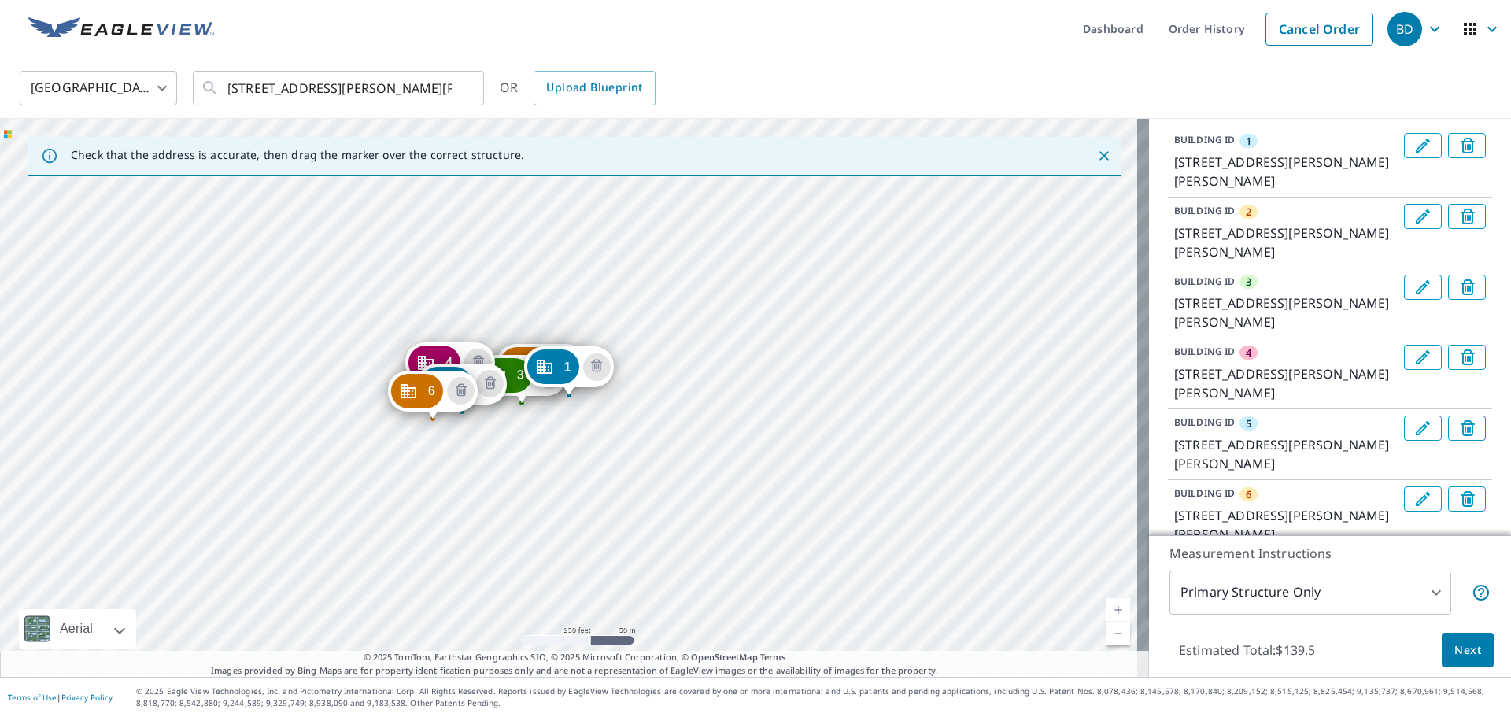
click at [376, 379] on div "2 [STREET_ADDRESS][PERSON_NAME][PERSON_NAME] 3 [STREET_ADDRESS][PERSON_NAME][PE…" at bounding box center [574, 398] width 1149 height 558
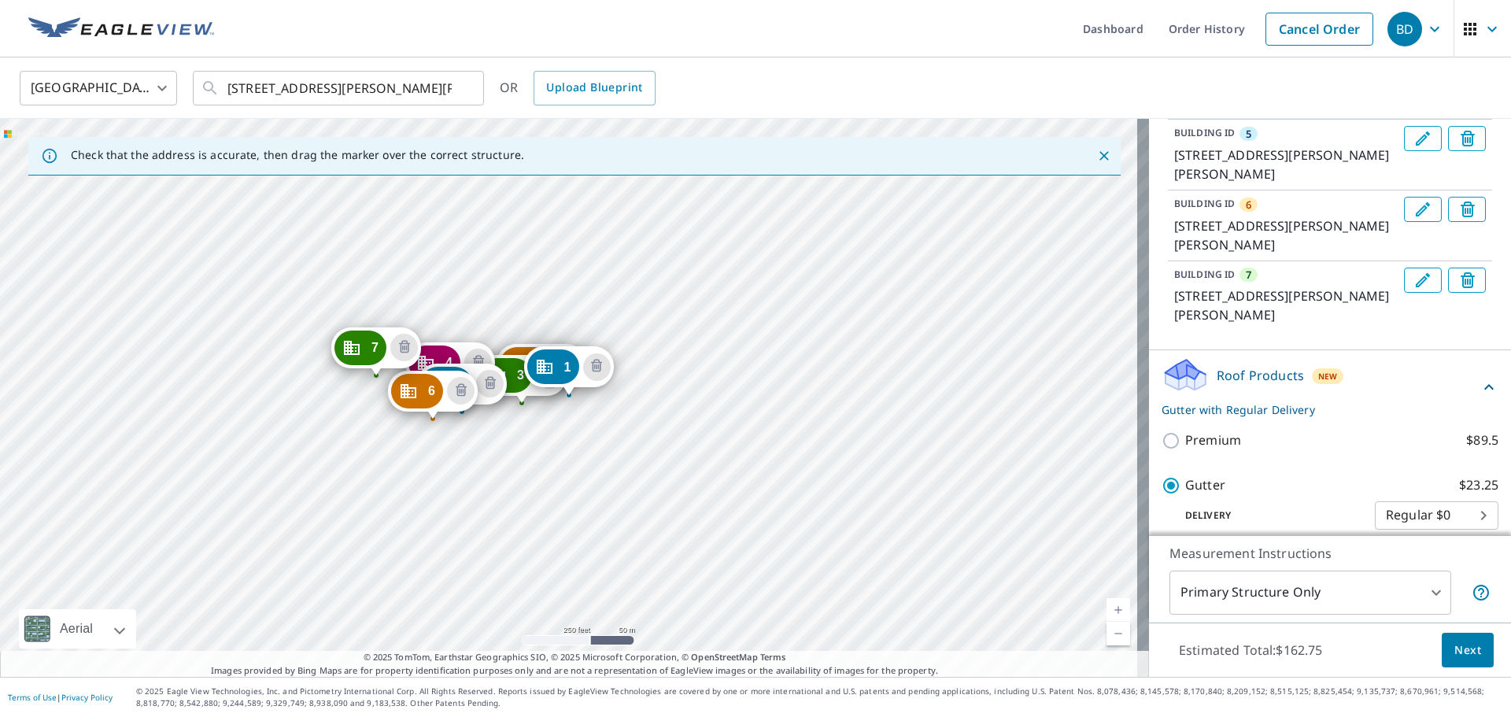
scroll to position [475, 0]
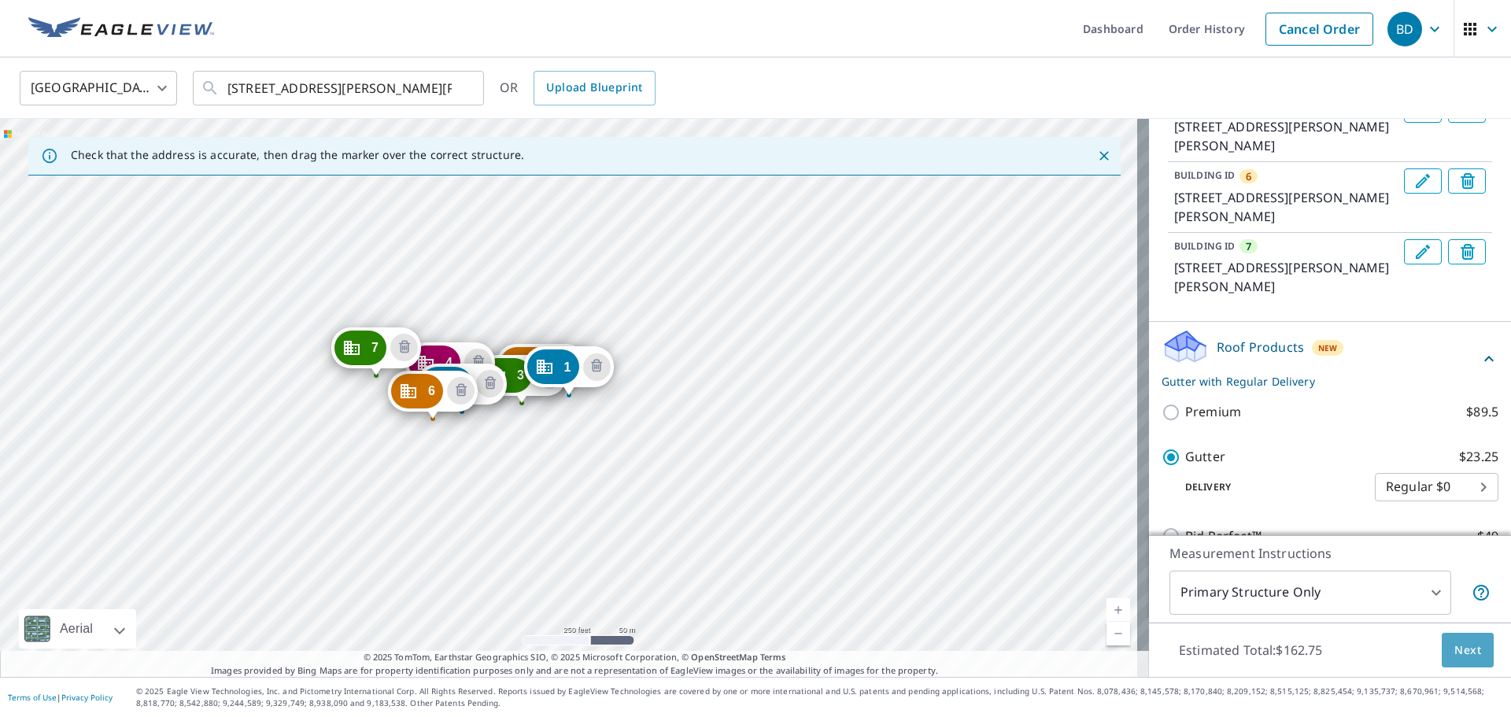
click at [1454, 652] on span "Next" at bounding box center [1467, 651] width 27 height 20
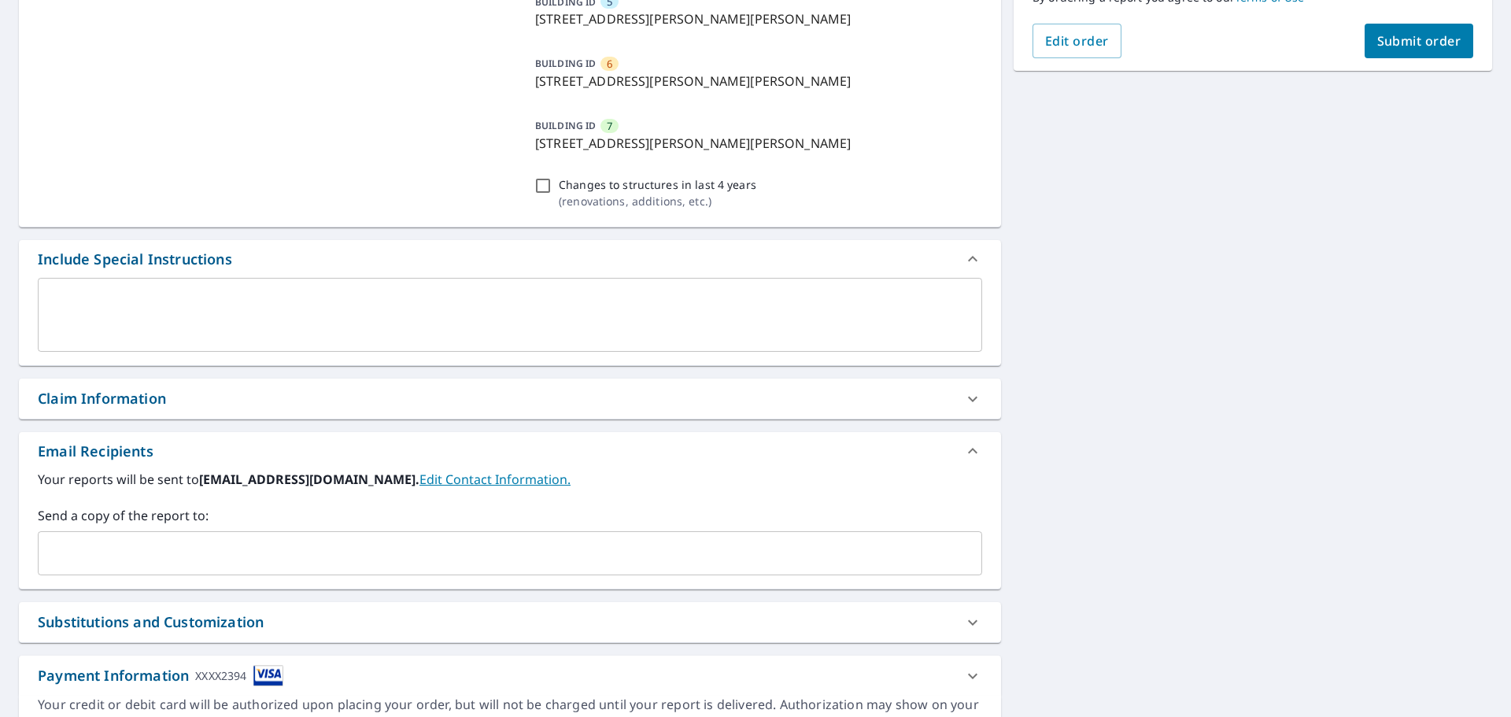
scroll to position [479, 0]
click at [1413, 43] on span "Submit order" at bounding box center [1419, 38] width 84 height 17
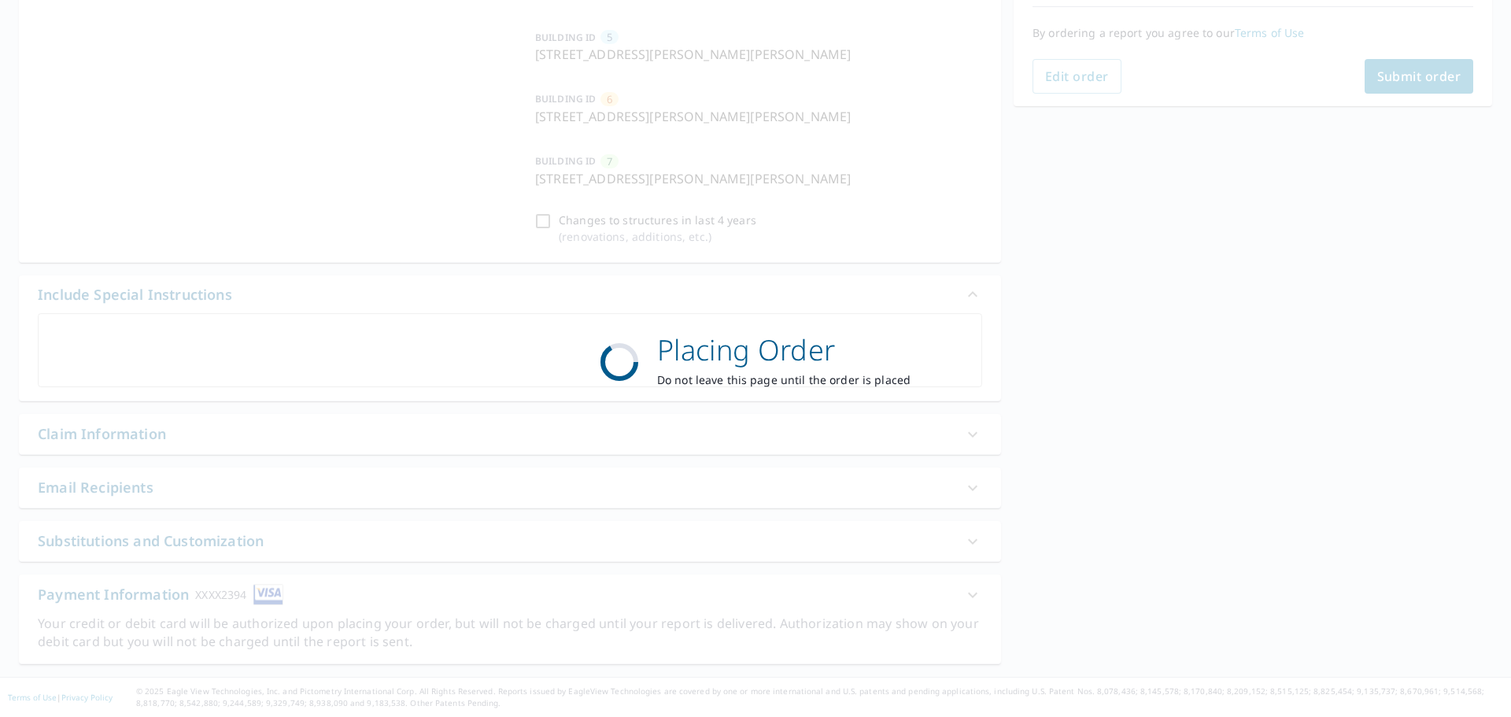
scroll to position [441, 0]
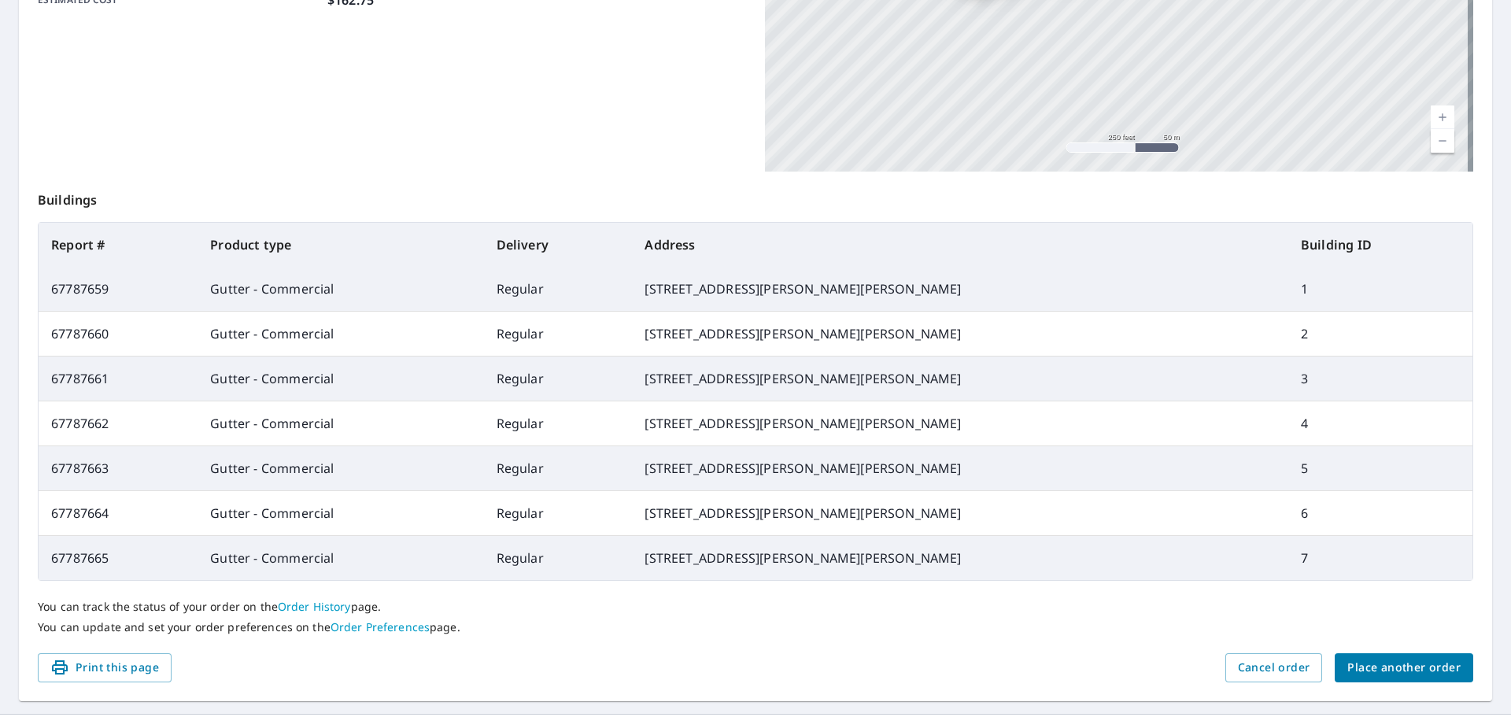
scroll to position [7, 0]
